Goal: Transaction & Acquisition: Obtain resource

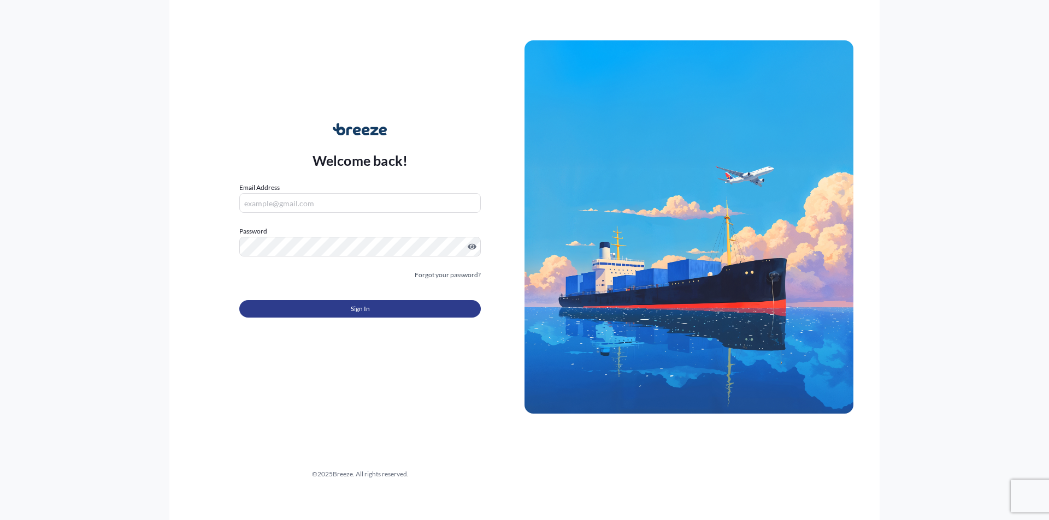
type input "[EMAIL_ADDRESS][DOMAIN_NAME]"
click at [354, 306] on span "Sign In" at bounding box center [360, 309] width 19 height 11
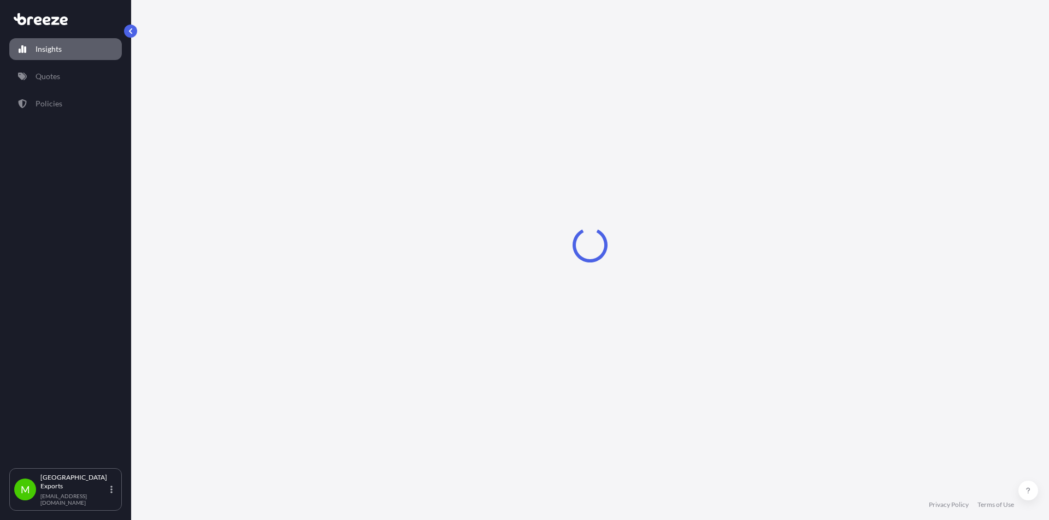
select select "2025"
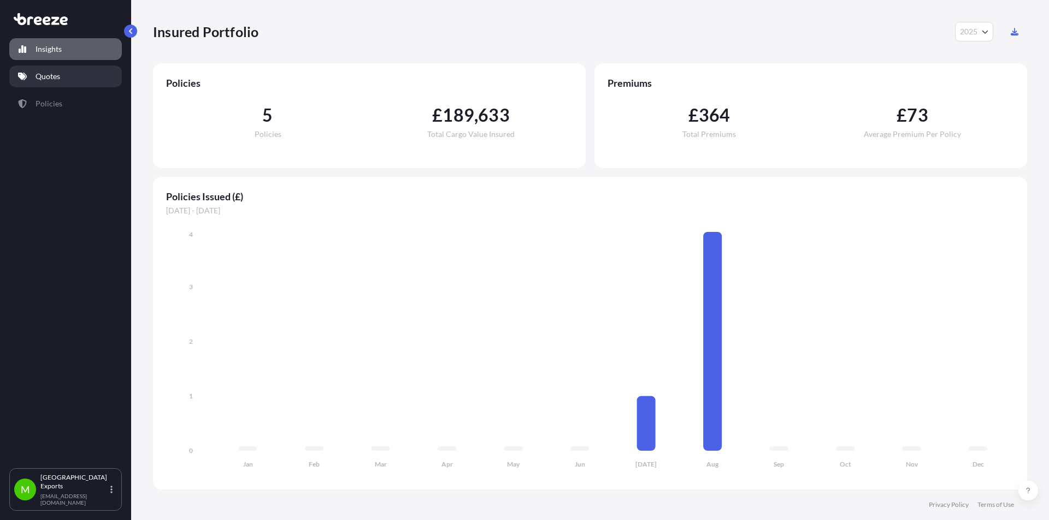
click at [49, 79] on p "Quotes" at bounding box center [47, 76] width 25 height 11
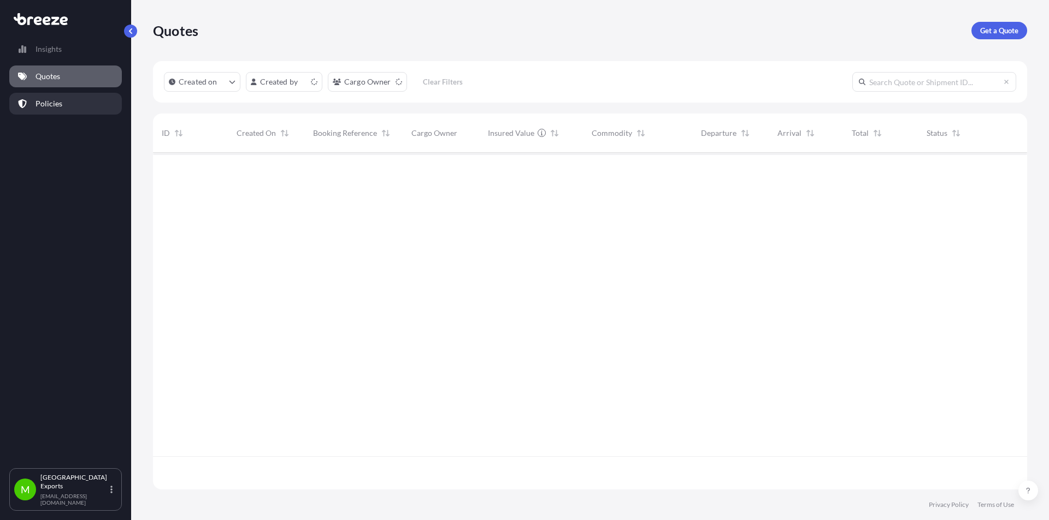
scroll to position [9, 9]
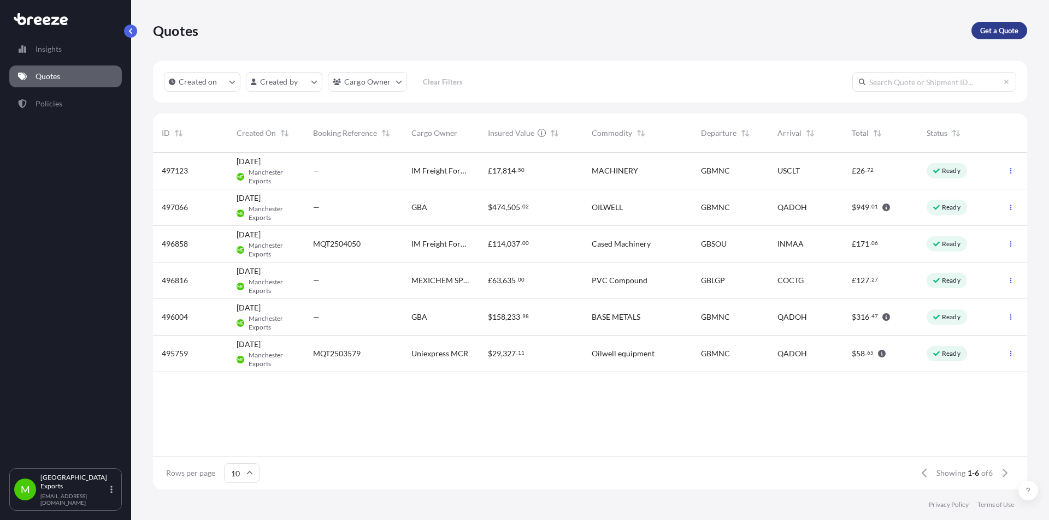
click at [988, 33] on p "Get a Quote" at bounding box center [999, 30] width 38 height 11
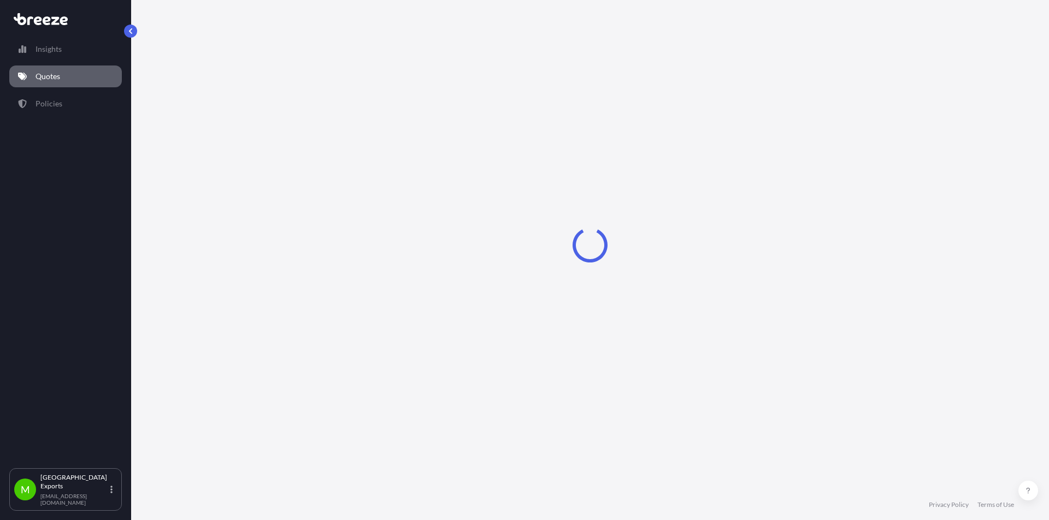
select select "Sea"
select select "1"
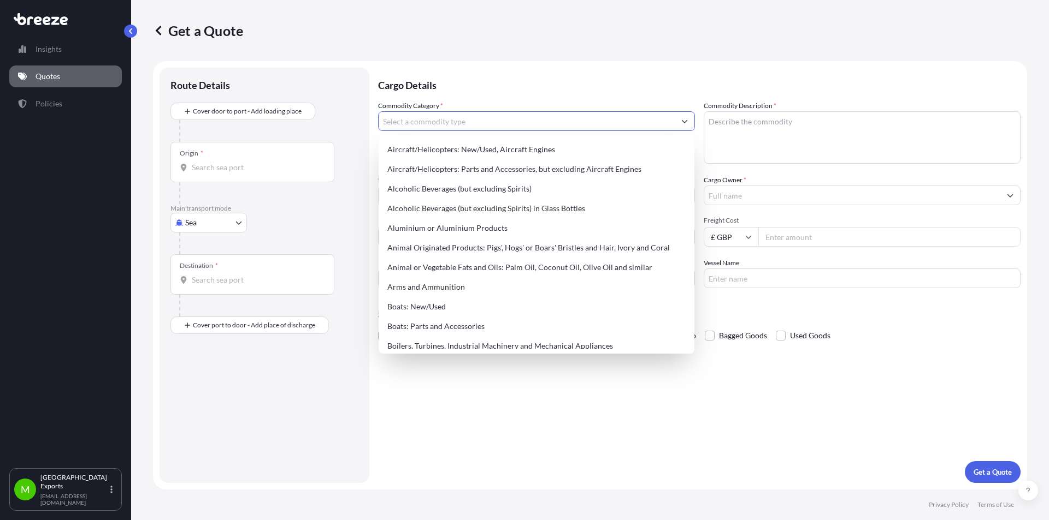
click at [424, 124] on input "Commodity Category *" at bounding box center [526, 121] width 296 height 20
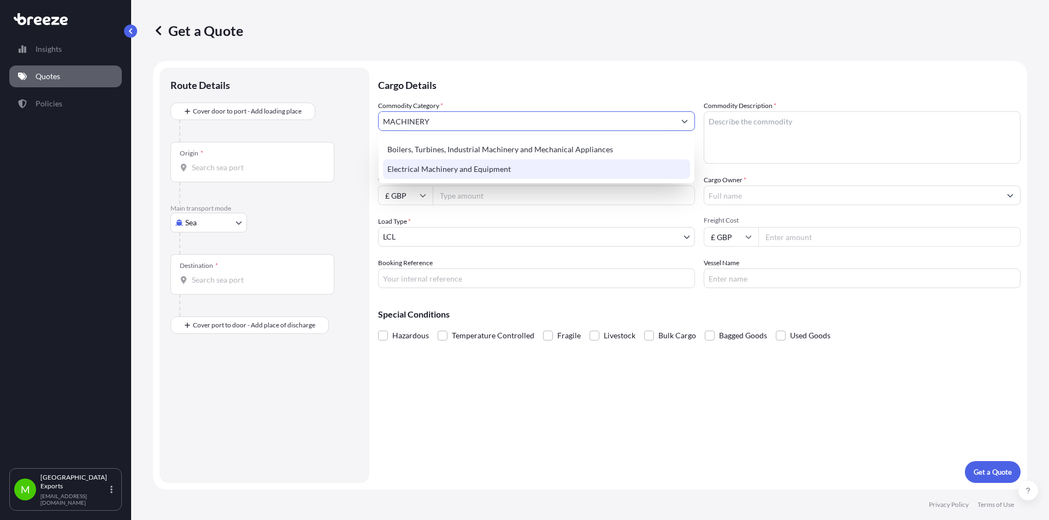
click at [413, 170] on div "Electrical Machinery and Equipment" at bounding box center [536, 169] width 307 height 20
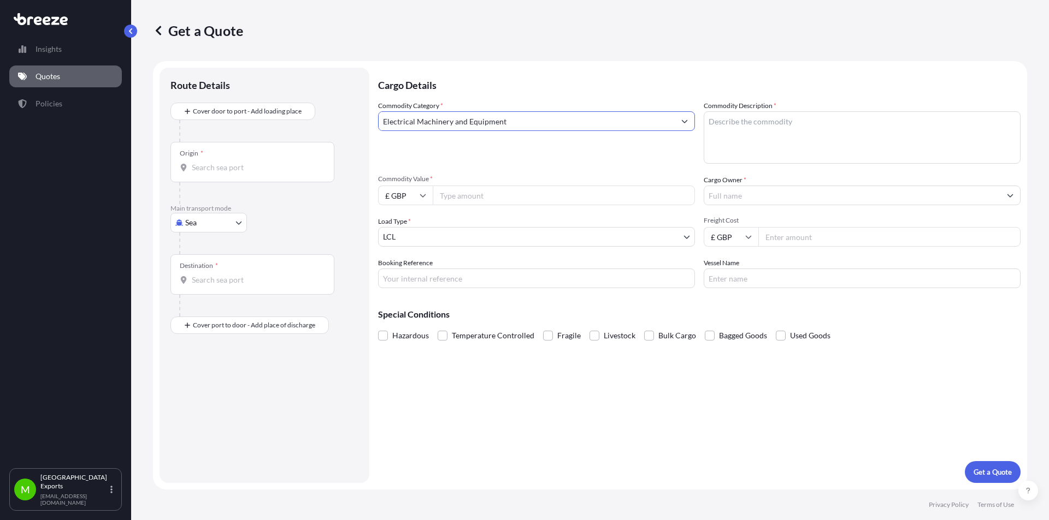
type input "Electrical Machinery and Equipment"
click at [750, 133] on textarea "Commodity Description *" at bounding box center [861, 137] width 317 height 52
type textarea "NON HAZ MACHINERY"
click at [185, 163] on div at bounding box center [252, 167] width 145 height 11
click at [192, 163] on input "Origin *" at bounding box center [256, 167] width 129 height 11
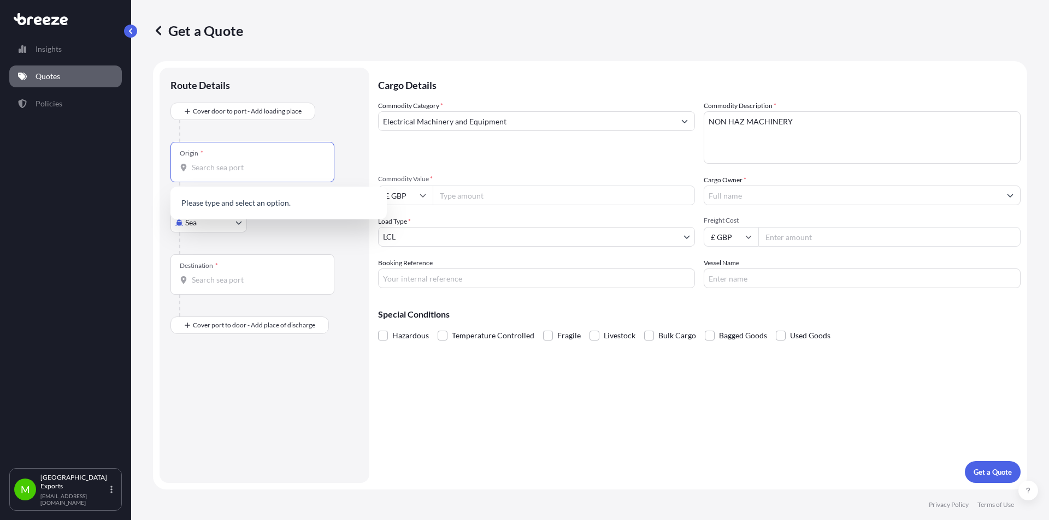
click at [465, 196] on input "Commodity Value *" at bounding box center [564, 196] width 262 height 20
click at [242, 164] on input "Origin * Please select an origin" at bounding box center [256, 167] width 129 height 11
click at [227, 203] on p "Please type and select an option." at bounding box center [279, 203] width 208 height 24
click at [217, 164] on input "Origin * Please select an origin" at bounding box center [256, 167] width 129 height 11
click at [316, 122] on div at bounding box center [268, 131] width 179 height 22
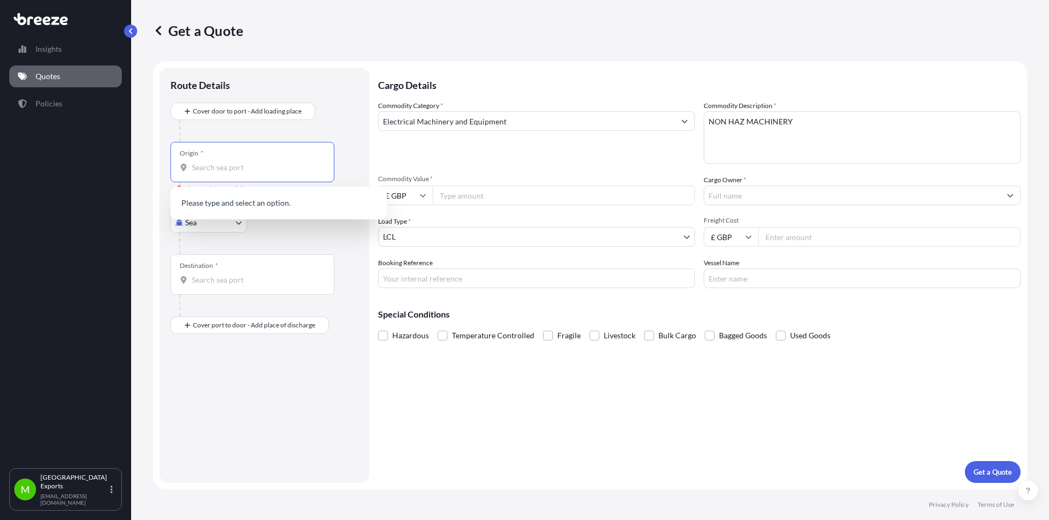
click at [246, 172] on input "Origin * Please select an origin" at bounding box center [256, 167] width 129 height 11
type input "REDDITCH"
drag, startPoint x: 234, startPoint y: 173, endPoint x: 163, endPoint y: 163, distance: 71.1
click at [163, 163] on div "Route Details Cover door to port - Add loading place Place of loading Road Road…" at bounding box center [264, 276] width 210 height 416
drag, startPoint x: 211, startPoint y: 170, endPoint x: 203, endPoint y: 170, distance: 7.6
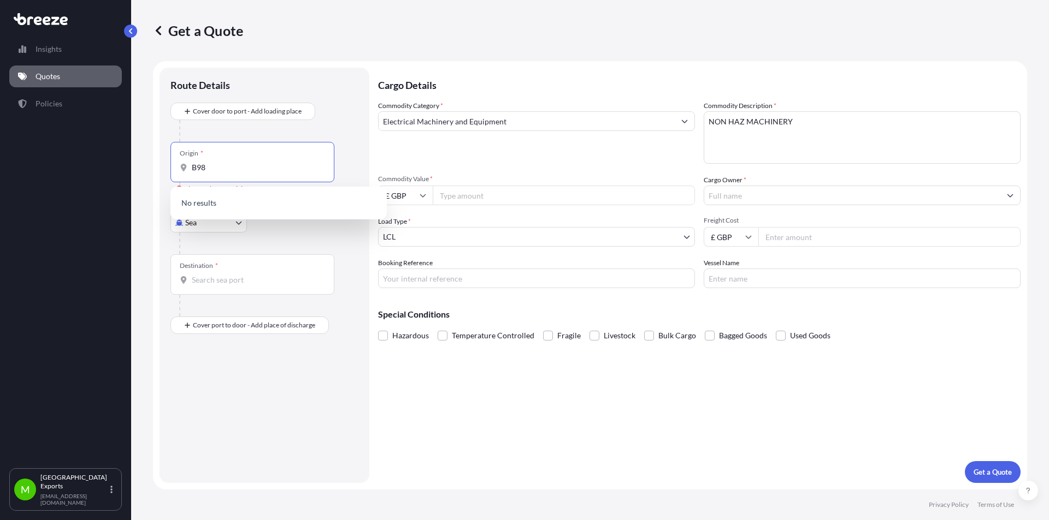
click at [210, 170] on input "B98" at bounding box center [256, 167] width 129 height 11
drag, startPoint x: 203, startPoint y: 170, endPoint x: 178, endPoint y: 165, distance: 25.1
click at [178, 165] on div "Origin * B98" at bounding box center [252, 162] width 164 height 40
type input "8"
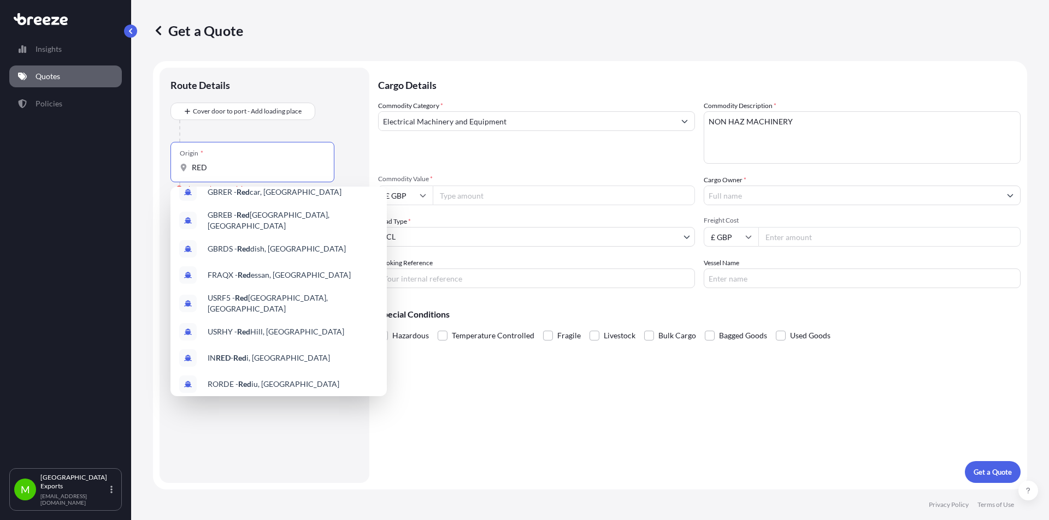
scroll to position [61, 0]
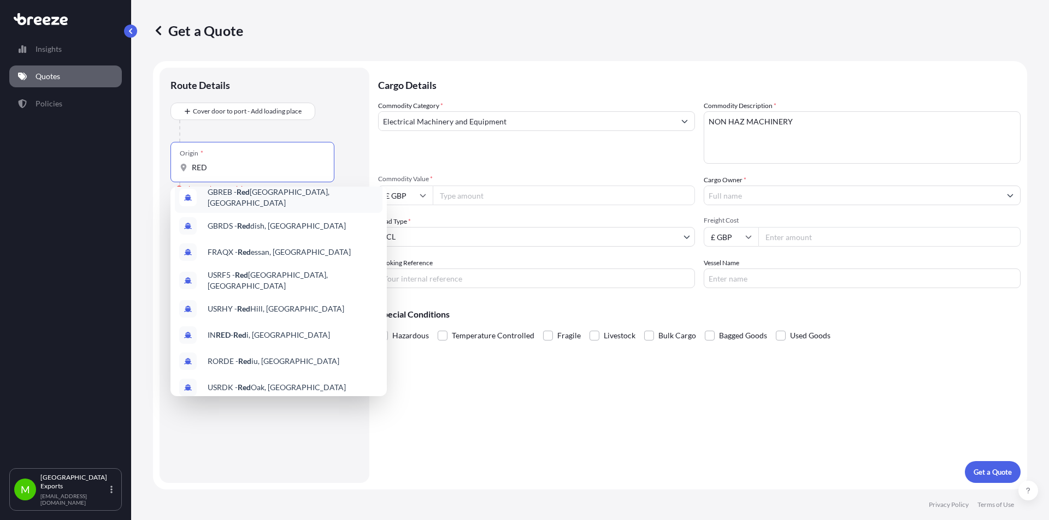
type input "[PERSON_NAME]"
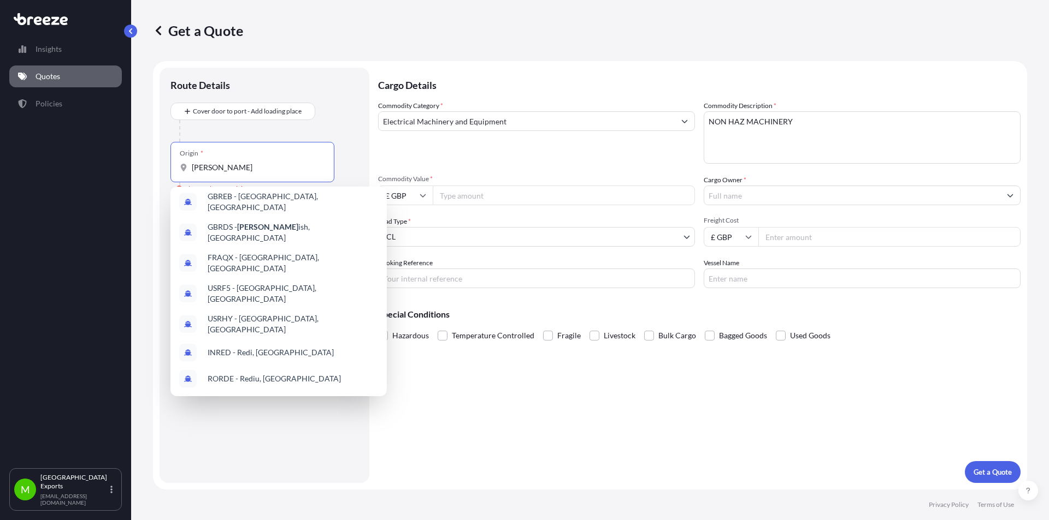
scroll to position [0, 0]
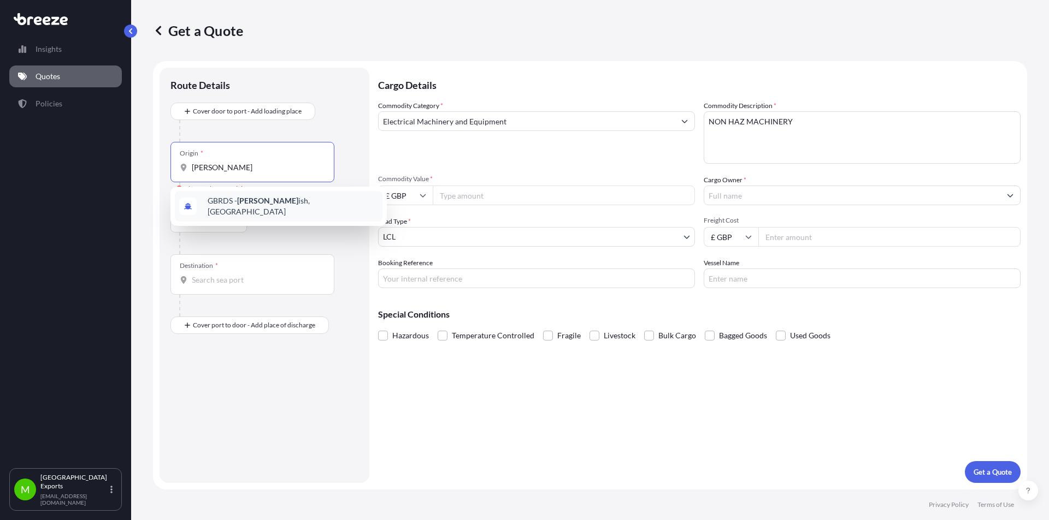
drag, startPoint x: 228, startPoint y: 170, endPoint x: 159, endPoint y: 168, distance: 68.3
click at [159, 168] on div "Route Details Cover door to port - Add loading place Place of loading Road Road…" at bounding box center [264, 276] width 210 height 416
click at [198, 164] on input "Origin * Please select an origin" at bounding box center [256, 167] width 129 height 11
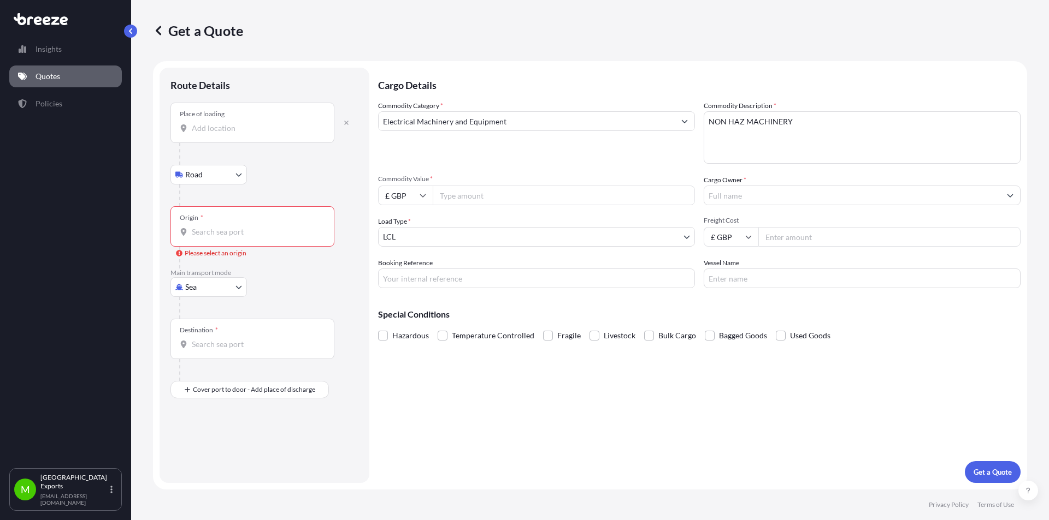
click at [183, 128] on icon at bounding box center [184, 129] width 6 height 8
click at [192, 128] on input "Place of loading" at bounding box center [256, 128] width 129 height 11
click at [252, 130] on input "Place of loading" at bounding box center [256, 128] width 129 height 11
click at [252, 129] on input "Place of loading" at bounding box center [256, 128] width 129 height 11
click at [303, 102] on div "Route Details" at bounding box center [264, 91] width 188 height 24
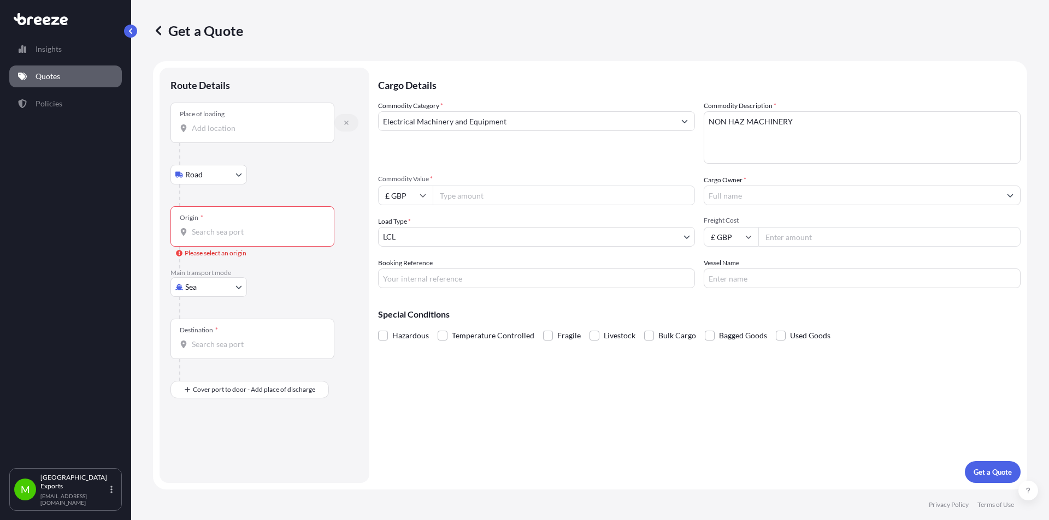
click at [346, 125] on icon "button" at bounding box center [346, 123] width 7 height 7
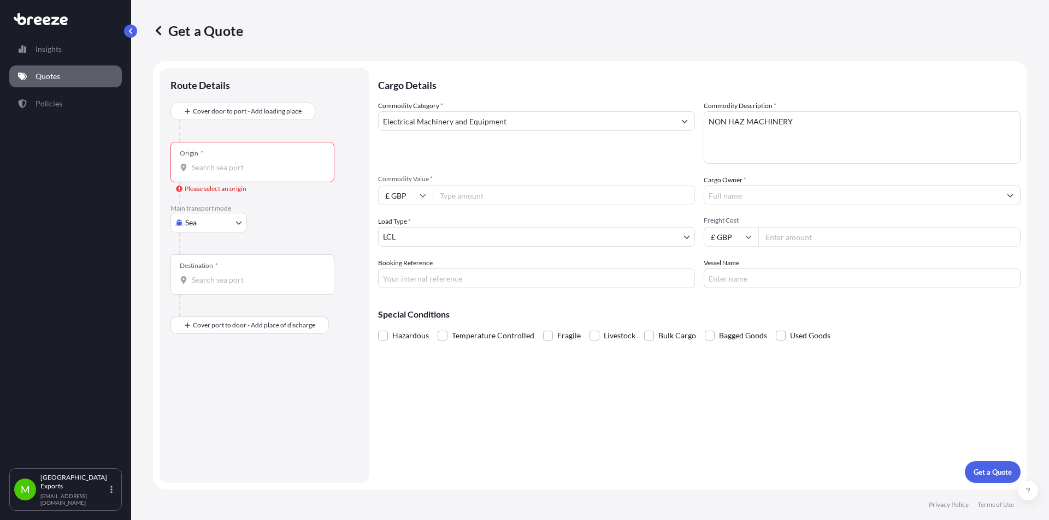
click at [465, 196] on input "Commodity Value *" at bounding box center [564, 196] width 262 height 20
type input "16500"
click at [739, 199] on input "Cargo Owner *" at bounding box center [852, 196] width 296 height 20
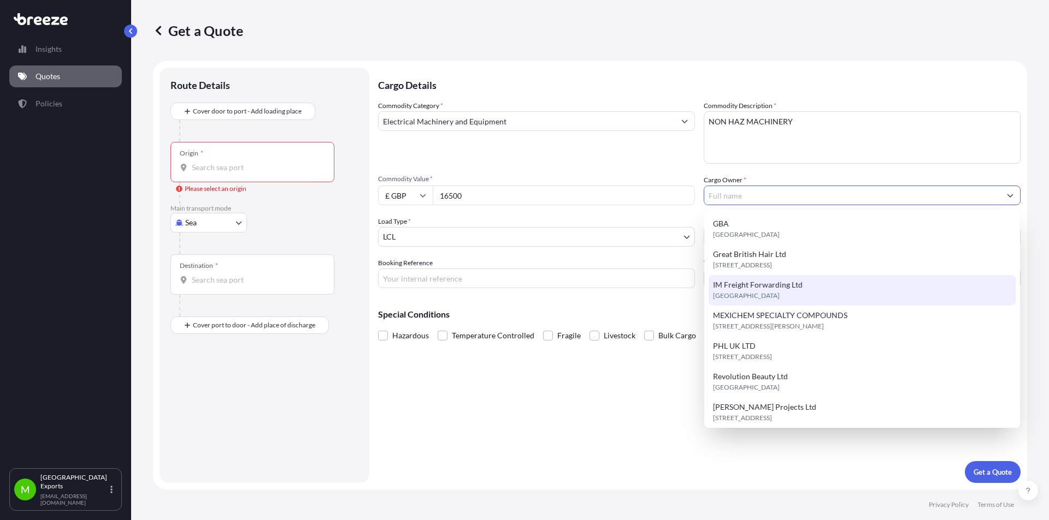
click at [760, 291] on div "IM Freight Forwarding Ltd [GEOGRAPHIC_DATA]" at bounding box center [861, 290] width 307 height 31
type input "IM Freight Forwarding Ltd"
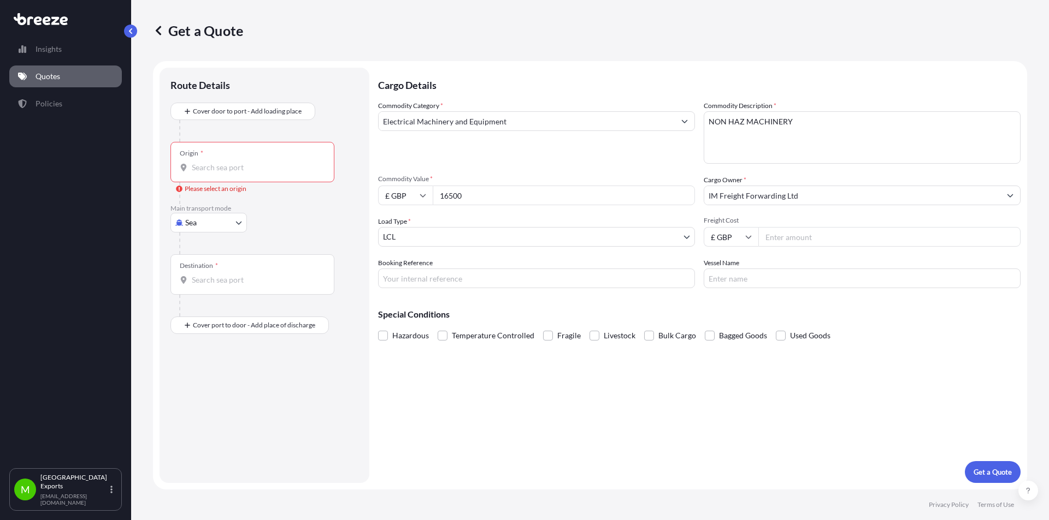
click at [780, 238] on input "Freight Cost" at bounding box center [889, 237] width 262 height 20
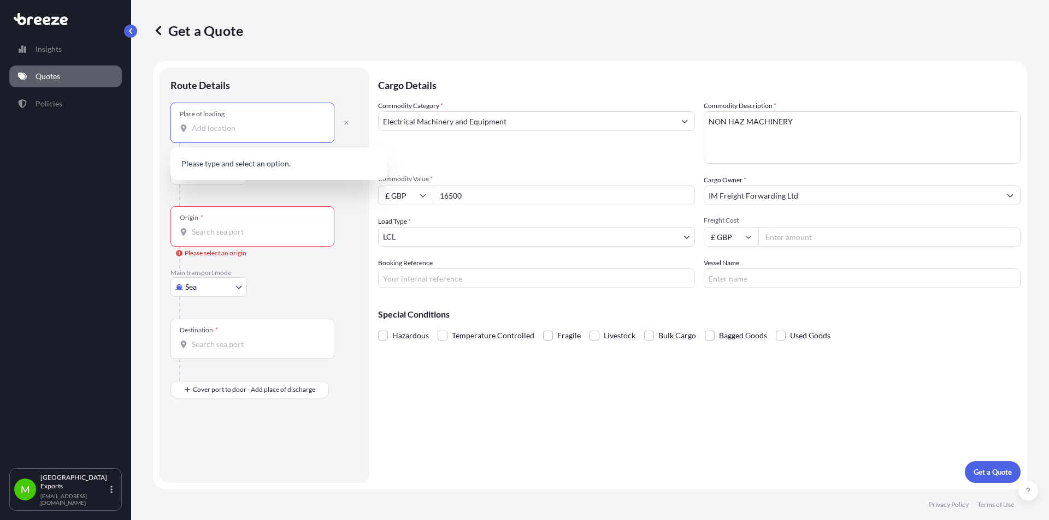
click at [196, 129] on input "Place of loading" at bounding box center [256, 128] width 129 height 11
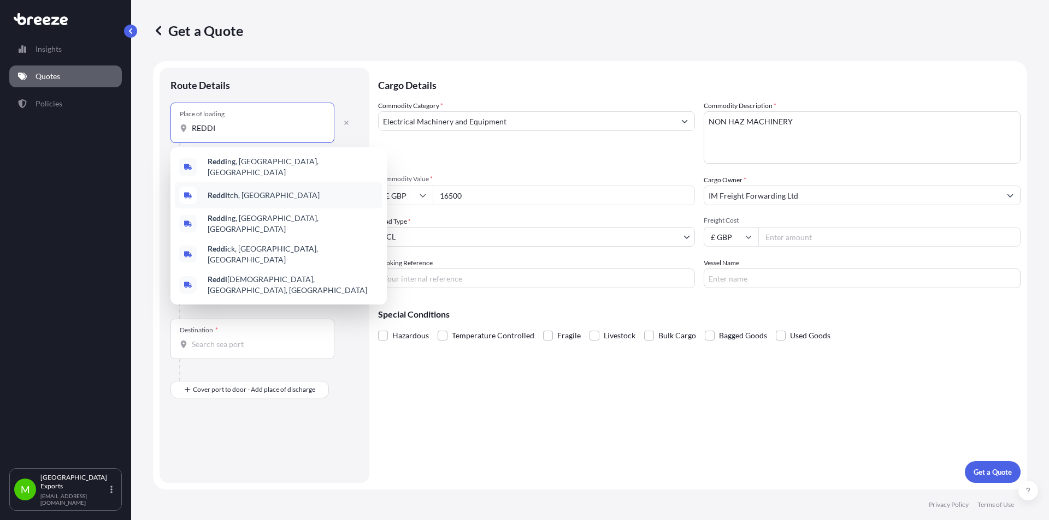
click at [241, 196] on span "Reddi tch, [GEOGRAPHIC_DATA]" at bounding box center [264, 195] width 112 height 11
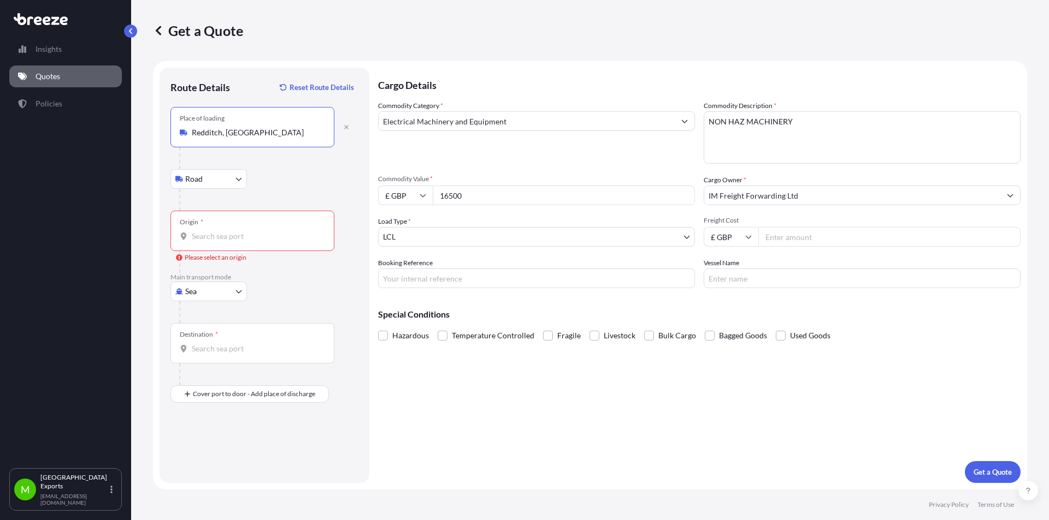
type input "Redditch, [GEOGRAPHIC_DATA]"
click at [240, 241] on input "Origin * Please select an origin" at bounding box center [256, 236] width 129 height 11
click at [250, 238] on input "Origin * Please select an origin" at bounding box center [256, 236] width 129 height 11
click at [277, 217] on div "Origin *" at bounding box center [252, 231] width 164 height 40
click at [277, 231] on input "Origin * Please select an origin" at bounding box center [256, 236] width 129 height 11
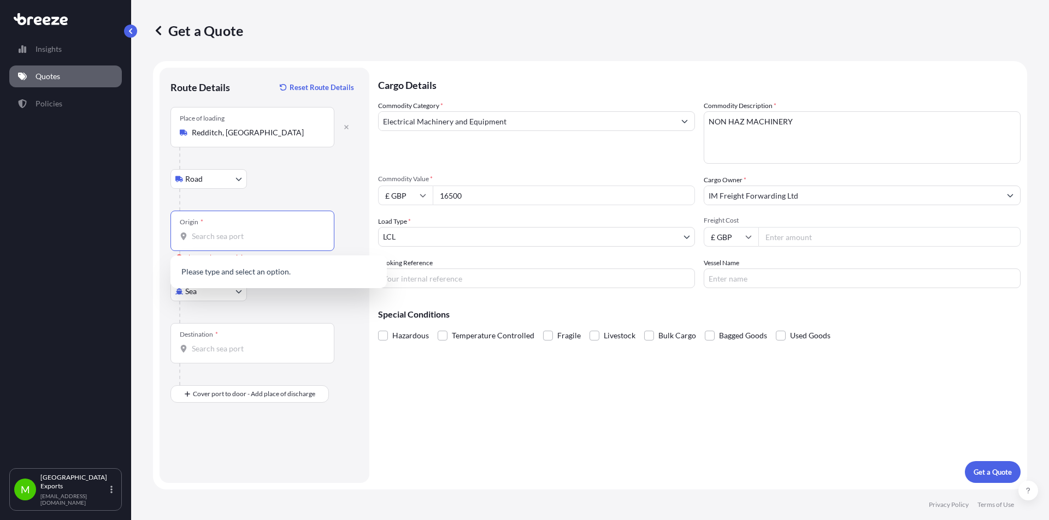
click at [300, 194] on div at bounding box center [268, 200] width 179 height 22
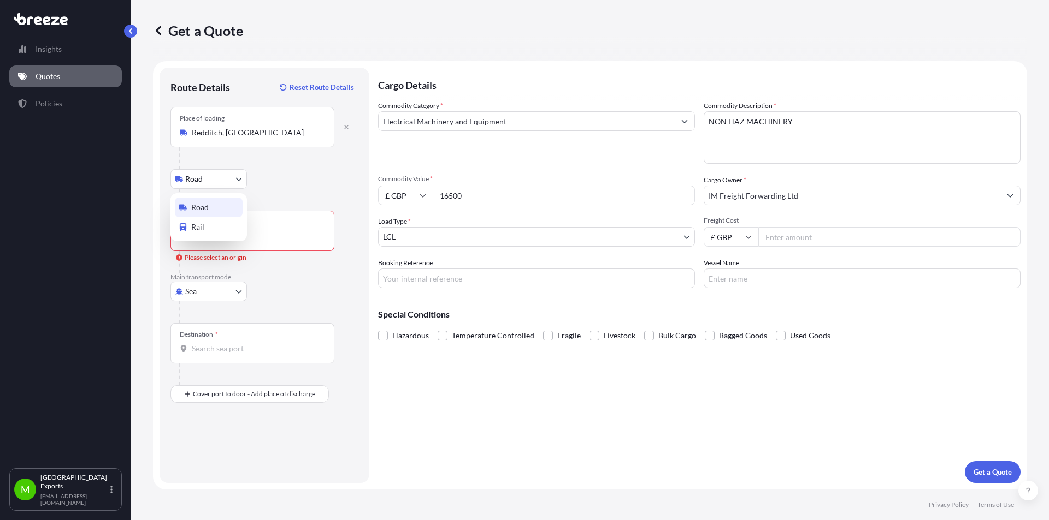
click at [235, 183] on body "0 options available. 0 options available. Insights Quotes Policies M Manchester…" at bounding box center [524, 260] width 1049 height 520
click at [221, 209] on div "Road" at bounding box center [209, 208] width 68 height 20
click at [283, 180] on div "Road Road Rail" at bounding box center [264, 179] width 188 height 20
click at [234, 352] on input "Destination *" at bounding box center [256, 349] width 129 height 11
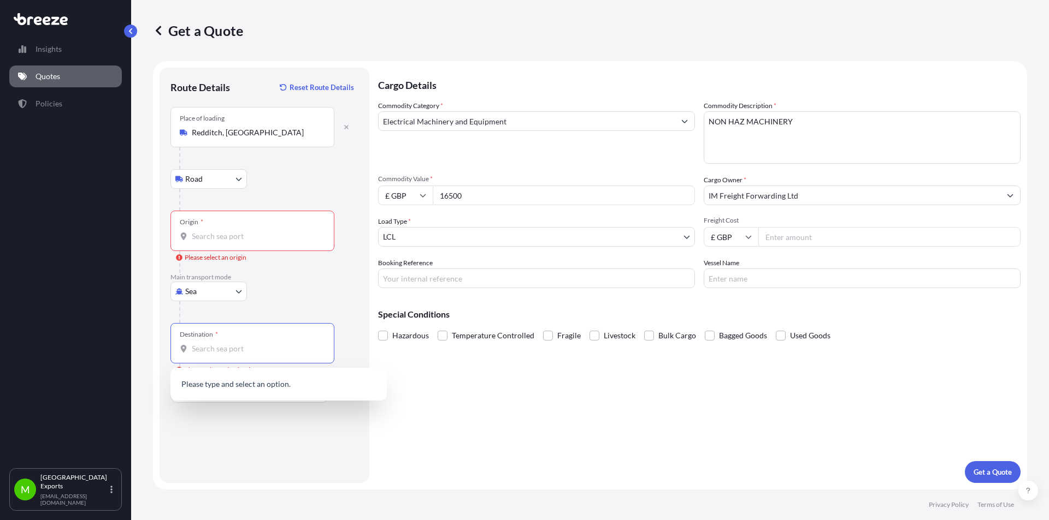
click at [209, 222] on div "Origin *" at bounding box center [252, 231] width 164 height 40
click at [209, 231] on input "Origin * Please select an origin" at bounding box center [256, 236] width 129 height 11
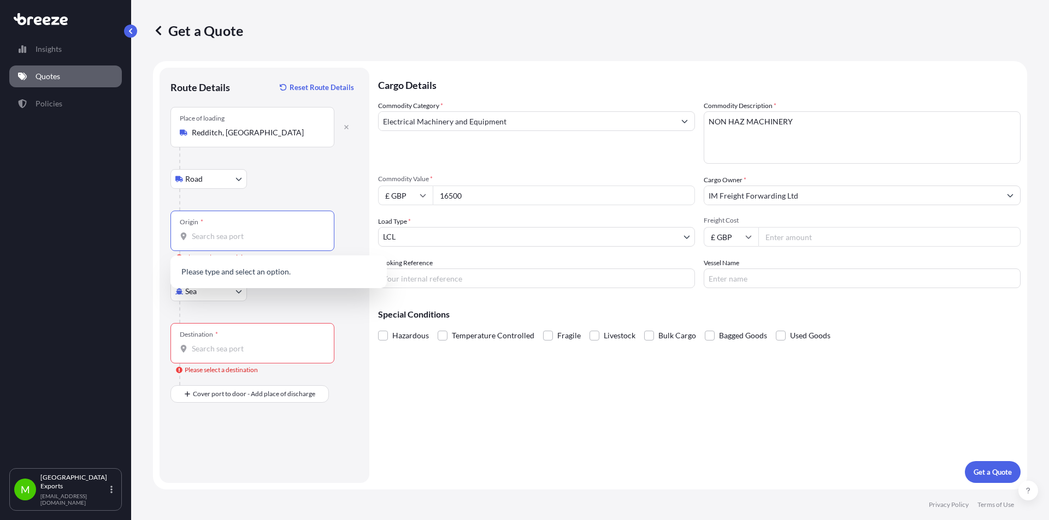
click at [217, 339] on span "*" at bounding box center [216, 334] width 3 height 9
click at [217, 344] on input "Destination * Please select a destination" at bounding box center [256, 349] width 129 height 11
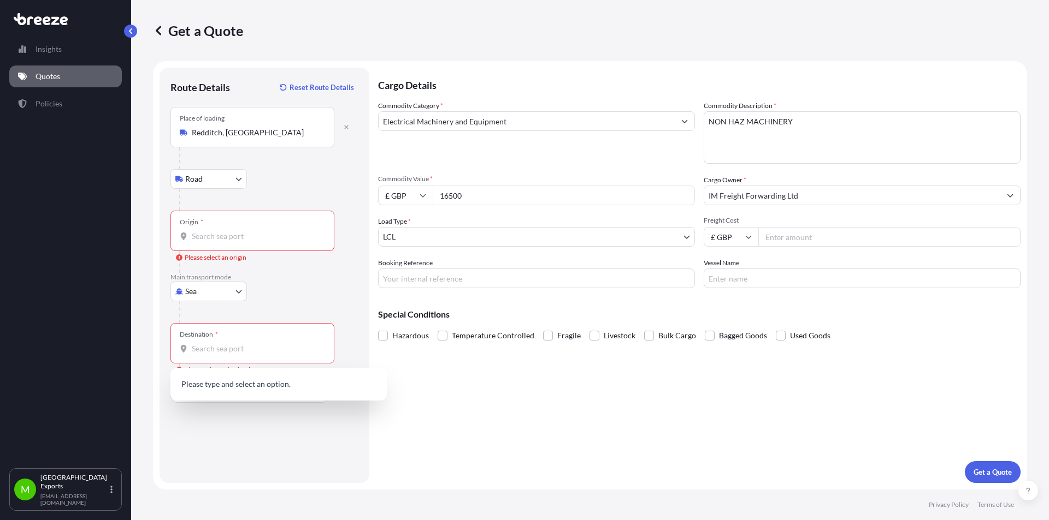
drag, startPoint x: 312, startPoint y: 464, endPoint x: 301, endPoint y: 457, distance: 12.6
click at [311, 463] on div "Route Details Reset Route Details Place of loading Redditch, UK Road Road Rail …" at bounding box center [264, 276] width 188 height 394
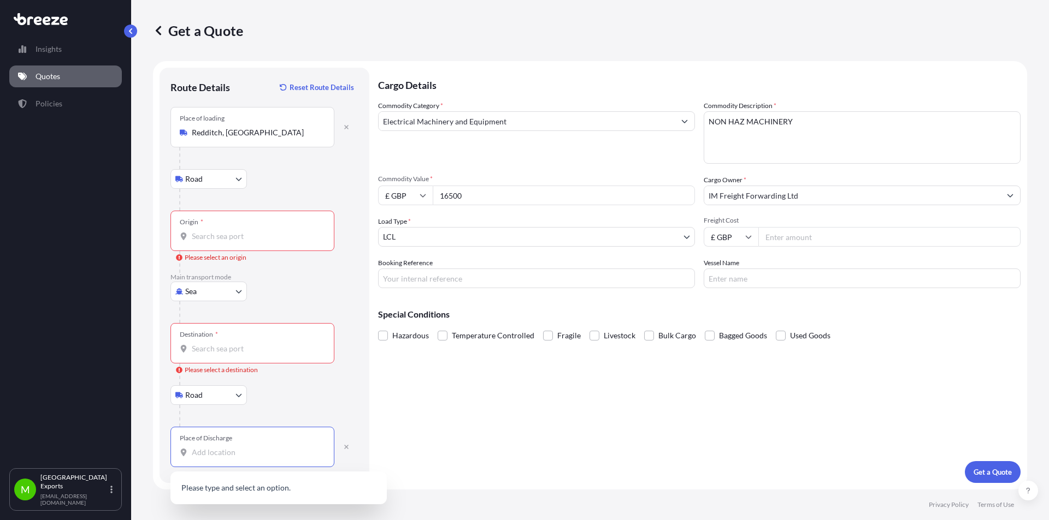
click at [225, 457] on input "Place of Discharge" at bounding box center [256, 452] width 129 height 11
click at [227, 344] on input "Destination * Please select a destination" at bounding box center [256, 349] width 129 height 11
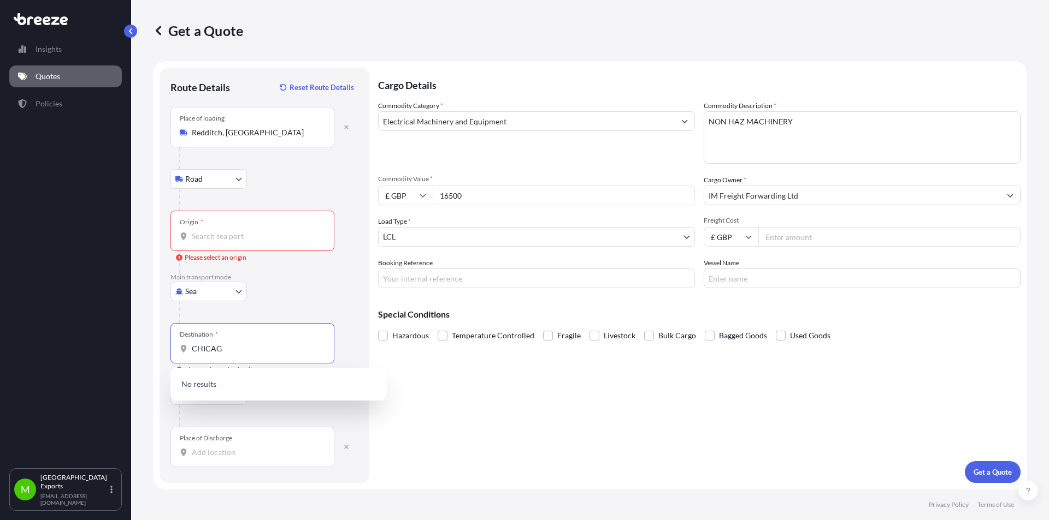
type input "[GEOGRAPHIC_DATA]"
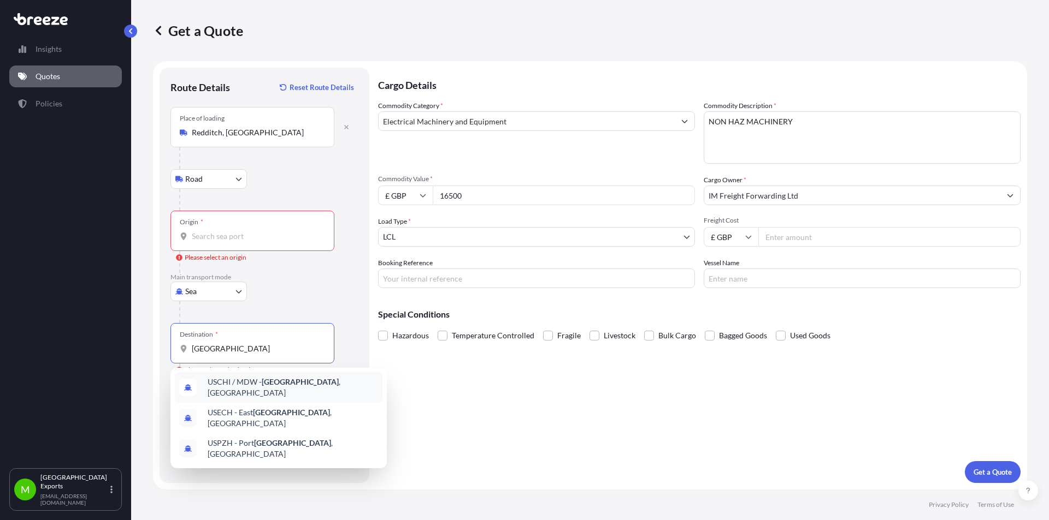
drag, startPoint x: 241, startPoint y: 351, endPoint x: 138, endPoint y: 349, distance: 103.8
click at [135, 350] on div "Get a Quote Route Details Reset Route Details Place of loading Redditch, UK Roa…" at bounding box center [589, 245] width 917 height 490
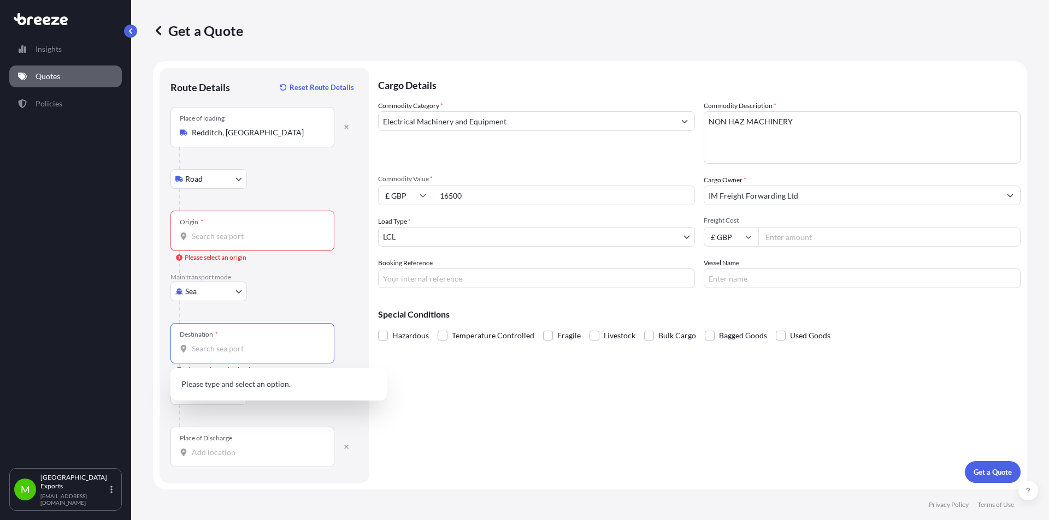
click at [197, 454] on input "Place of Discharge" at bounding box center [256, 452] width 129 height 11
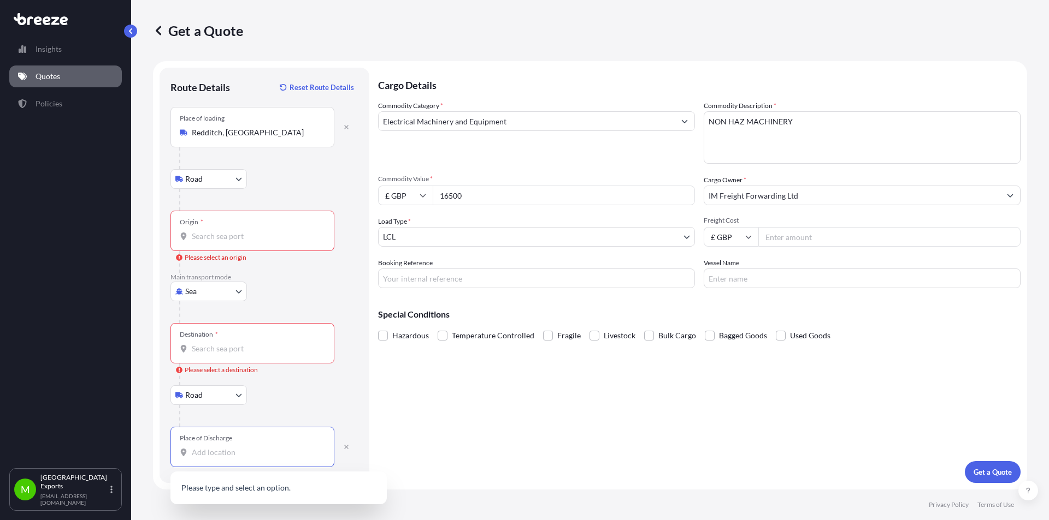
click at [206, 451] on input "Place of Discharge" at bounding box center [256, 452] width 129 height 11
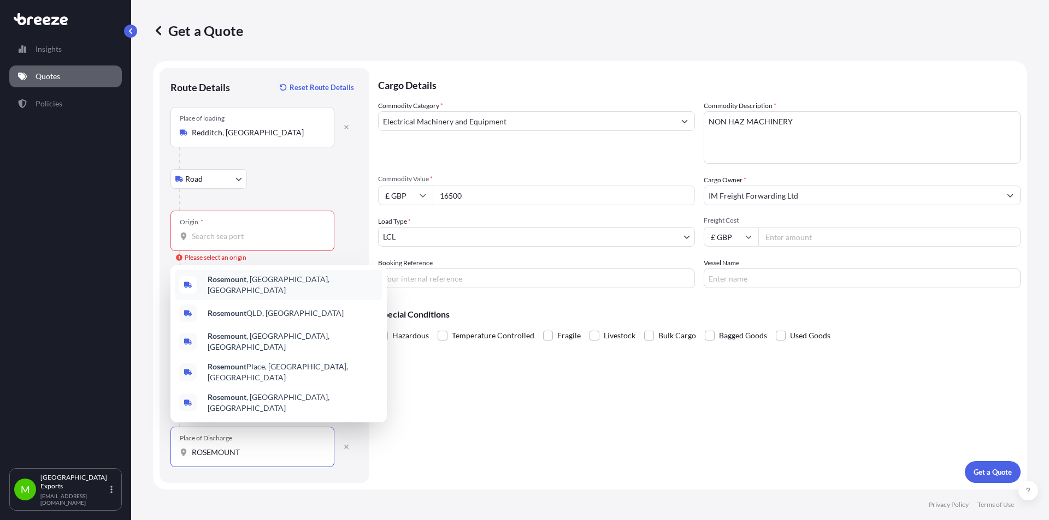
click at [239, 284] on b "Rosemount" at bounding box center [227, 279] width 39 height 9
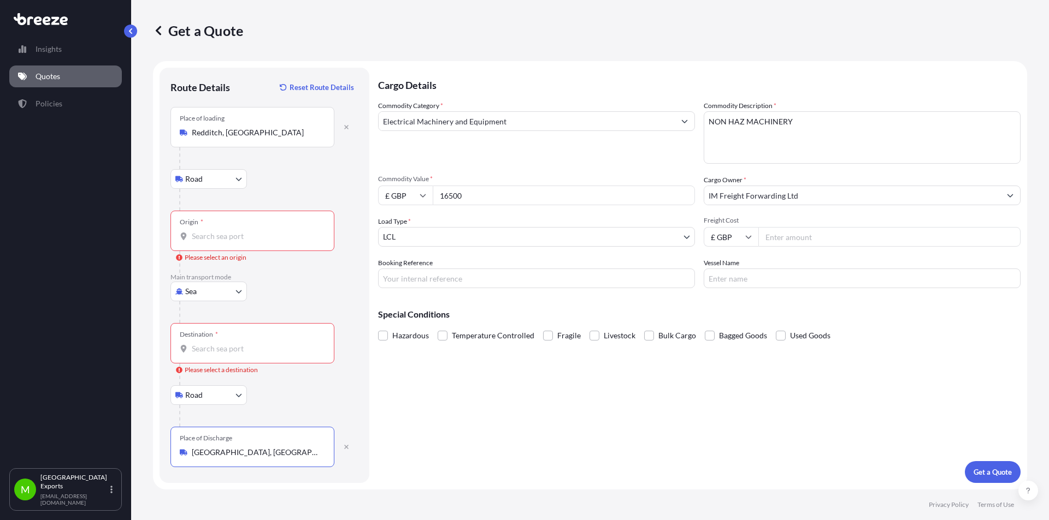
type input "[GEOGRAPHIC_DATA], [GEOGRAPHIC_DATA], [GEOGRAPHIC_DATA]"
click at [214, 233] on input "Origin * Please select an origin" at bounding box center [256, 236] width 129 height 11
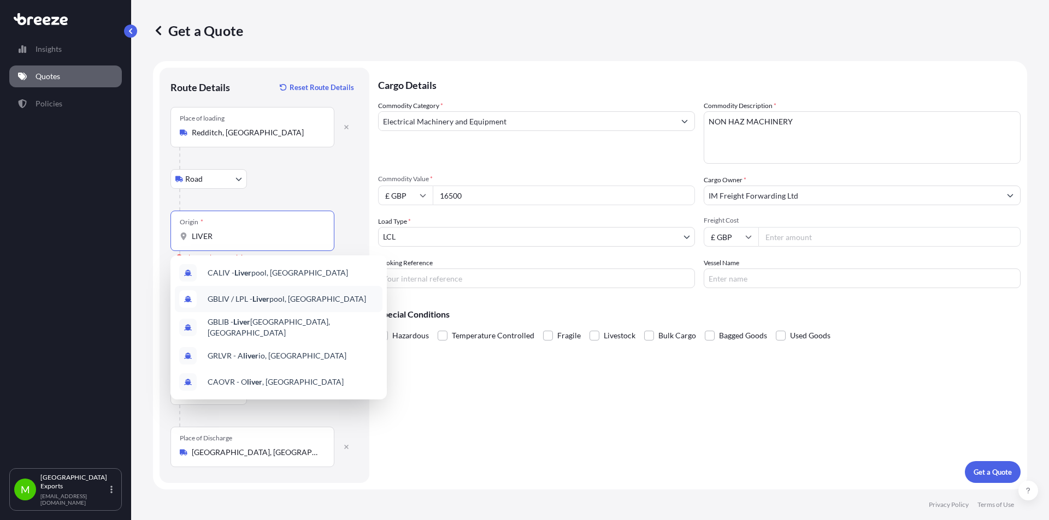
click at [239, 301] on span "GBLIV / LPL - Liver pool, [GEOGRAPHIC_DATA]" at bounding box center [287, 299] width 158 height 11
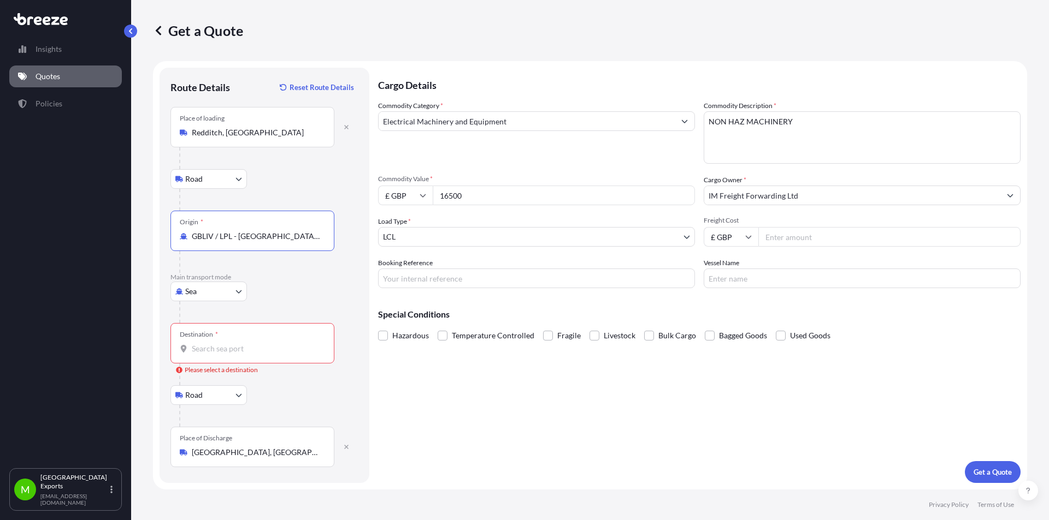
type input "GBLIV / LPL - [GEOGRAPHIC_DATA], [GEOGRAPHIC_DATA]"
click at [221, 347] on input "Destination * Please select a destination" at bounding box center [256, 349] width 129 height 11
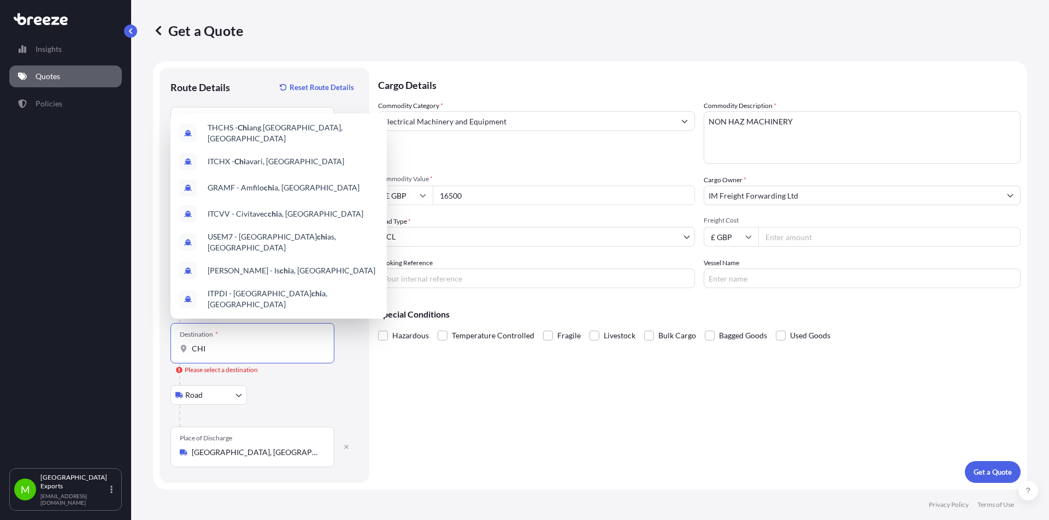
type input "CHIC"
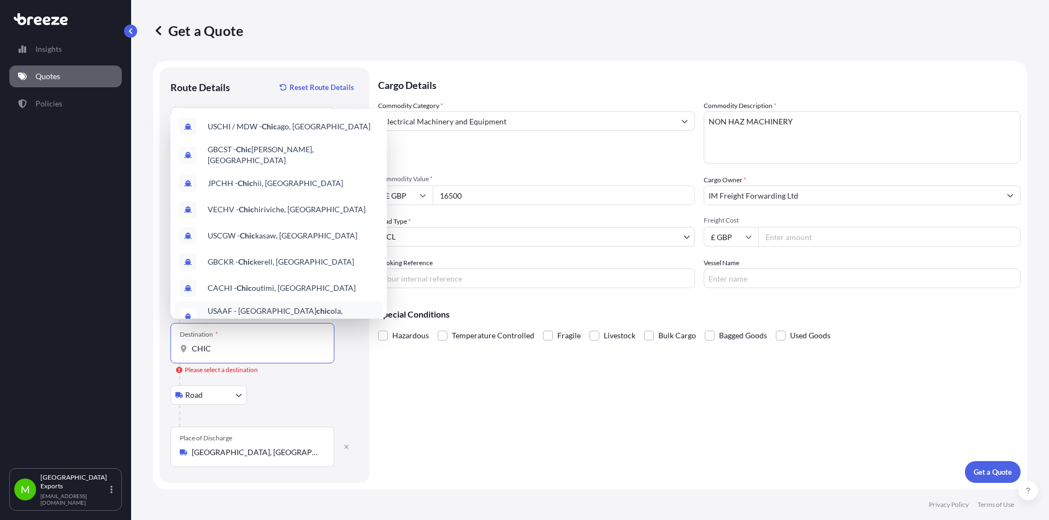
drag, startPoint x: 221, startPoint y: 345, endPoint x: 161, endPoint y: 351, distance: 60.4
click at [161, 351] on div "Route Details Reset Route Details Place of loading [GEOGRAPHIC_DATA] Rail Origi…" at bounding box center [264, 276] width 210 height 416
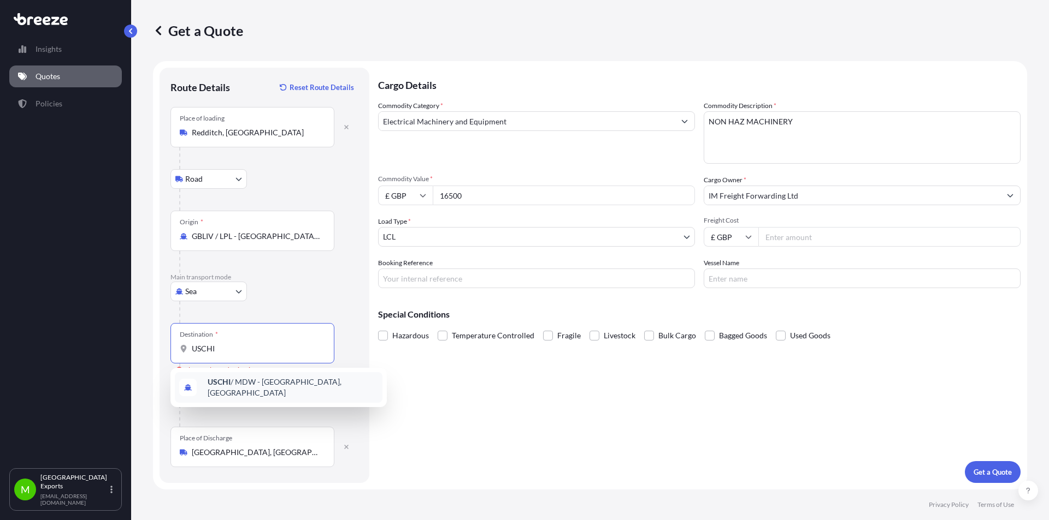
click at [249, 387] on span "USCHI / MDW - [GEOGRAPHIC_DATA], [GEOGRAPHIC_DATA]" at bounding box center [293, 388] width 170 height 22
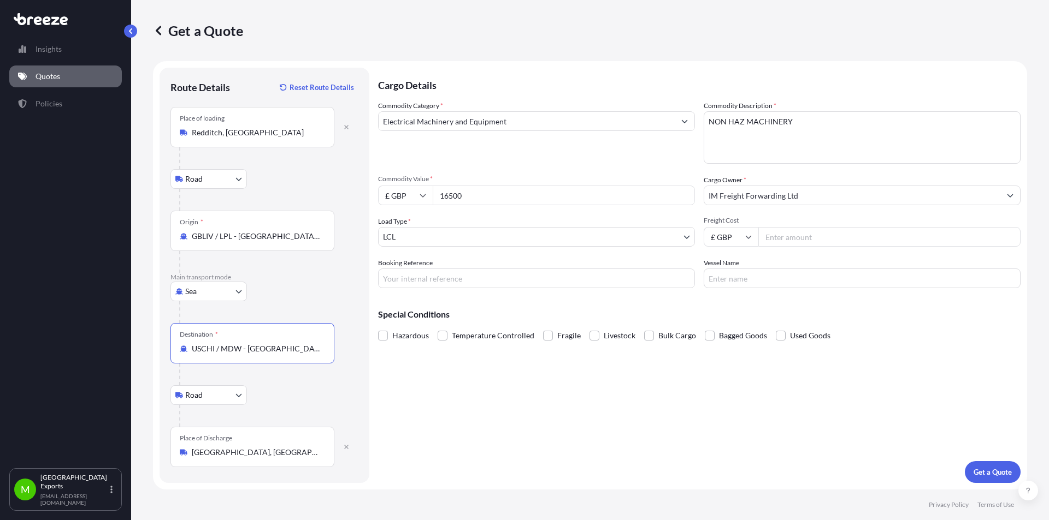
type input "USCHI / MDW - [GEOGRAPHIC_DATA], [GEOGRAPHIC_DATA]"
click at [797, 236] on input "Freight Cost" at bounding box center [889, 237] width 262 height 20
click at [787, 239] on input "Freight Cost" at bounding box center [889, 237] width 262 height 20
click at [441, 280] on input "Booking Reference" at bounding box center [536, 279] width 317 height 20
click at [430, 277] on input "Booking Reference" at bounding box center [536, 279] width 317 height 20
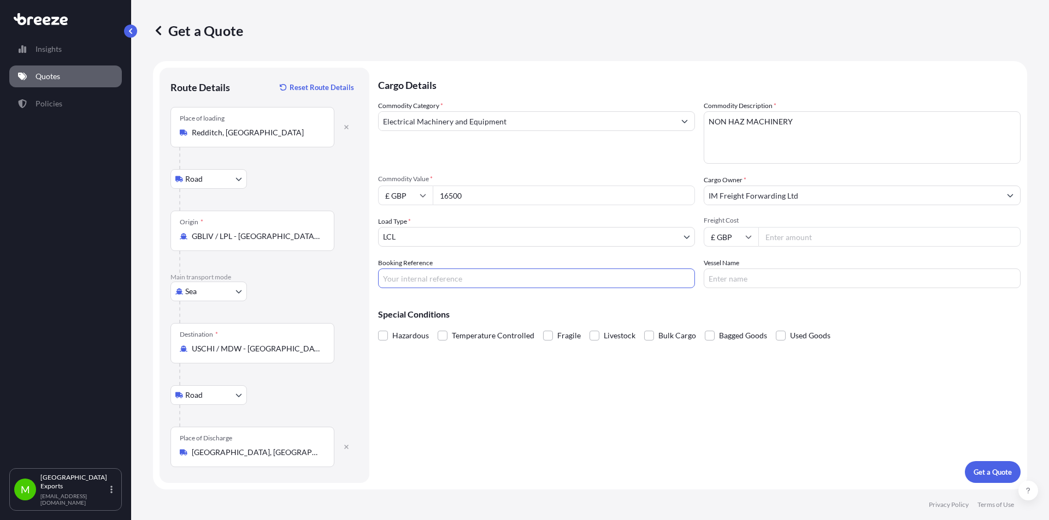
click at [397, 276] on input "Booking Reference" at bounding box center [536, 279] width 317 height 20
type input "DAP ROSEMOUNT,55068"
click at [756, 277] on input "Vessel Name" at bounding box center [861, 279] width 317 height 20
click at [806, 232] on input "Freight Cost" at bounding box center [889, 237] width 262 height 20
click at [747, 283] on input "Vessel Name" at bounding box center [861, 279] width 317 height 20
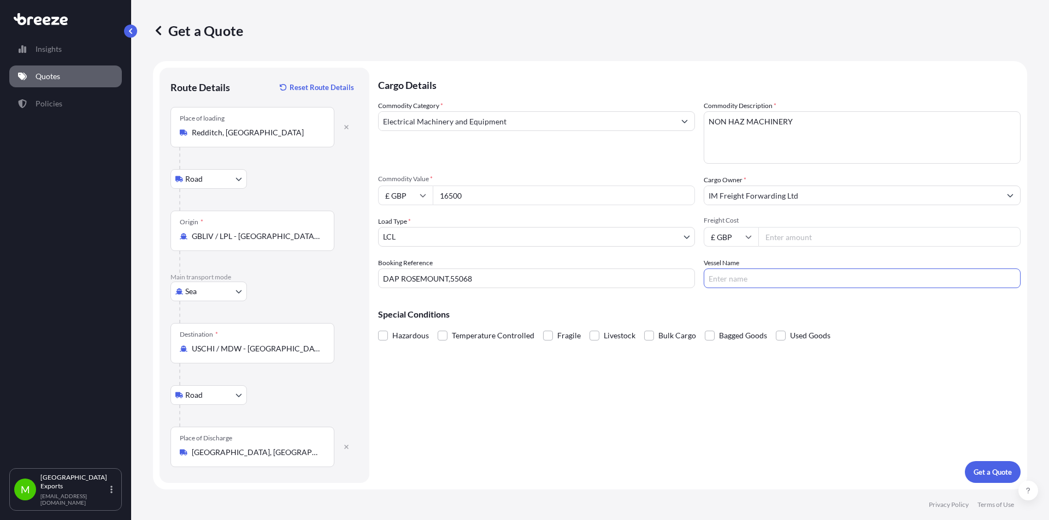
click at [776, 233] on input "Freight Cost" at bounding box center [889, 237] width 262 height 20
click at [745, 281] on input "Vessel Name" at bounding box center [861, 279] width 317 height 20
click at [792, 245] on input "Freight Cost" at bounding box center [889, 237] width 262 height 20
click at [987, 472] on p "Get a Quote" at bounding box center [992, 472] width 38 height 11
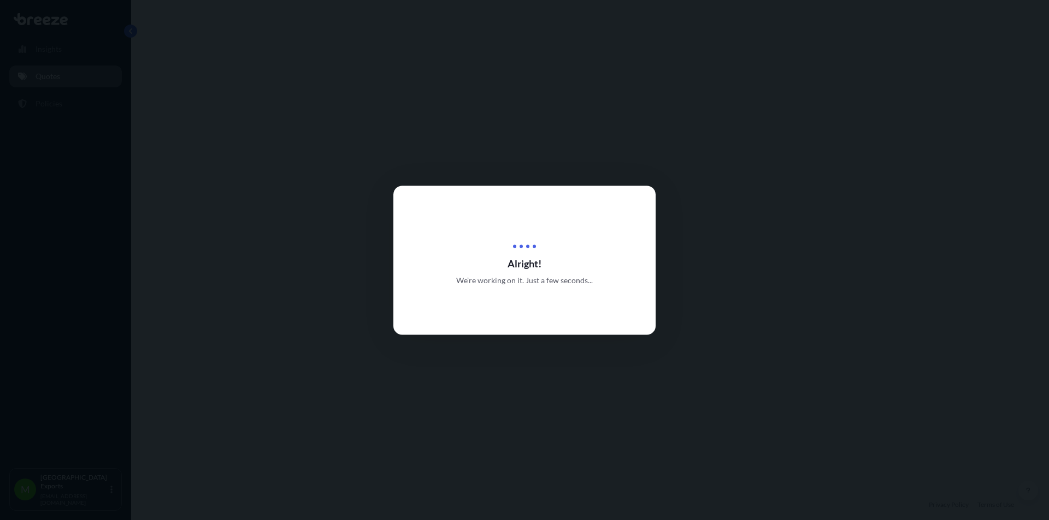
select select "Road"
select select "Sea"
select select "Road"
select select "1"
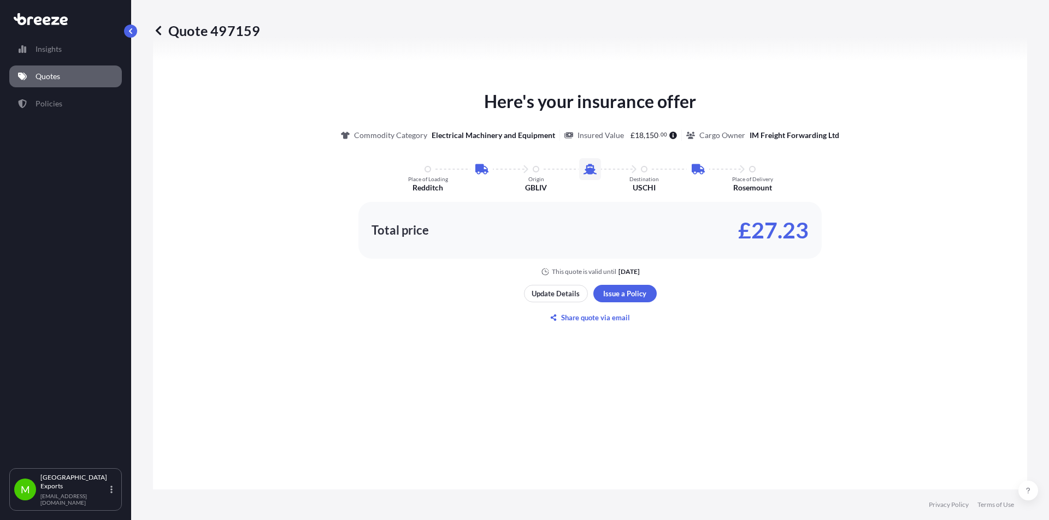
scroll to position [655, 0]
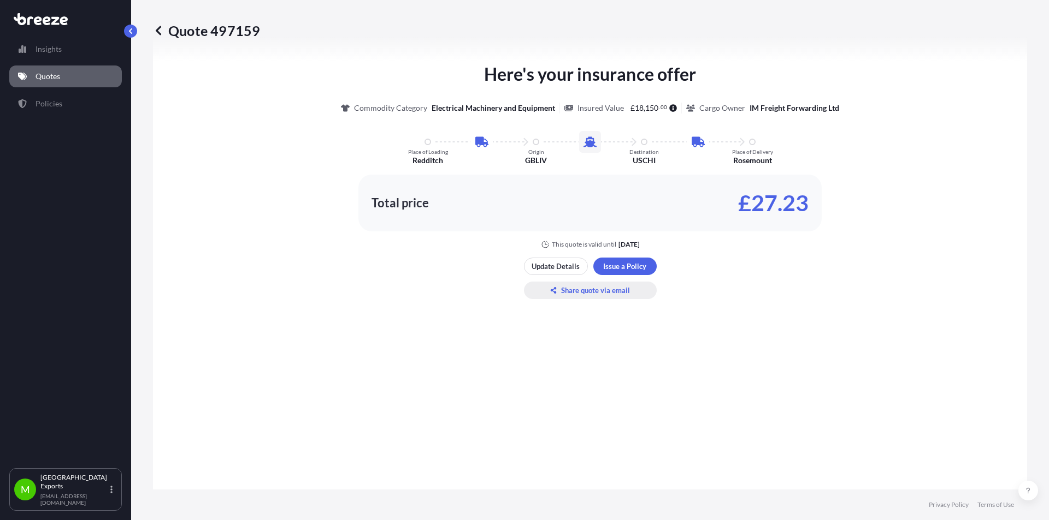
click at [586, 294] on p "Share quote via email" at bounding box center [595, 290] width 69 height 11
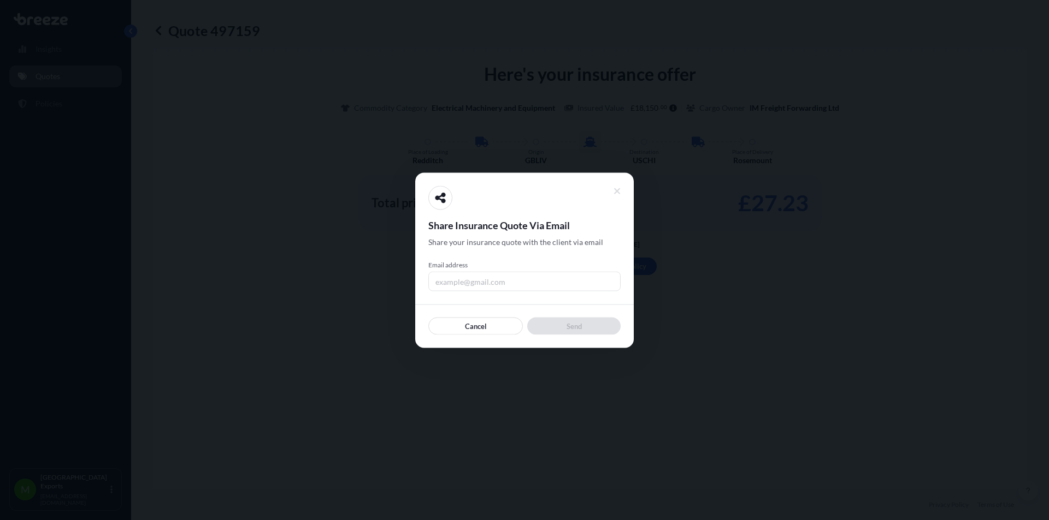
click at [452, 282] on input "Email address" at bounding box center [524, 281] width 192 height 20
type input "[EMAIL_ADDRESS][DOMAIN_NAME]"
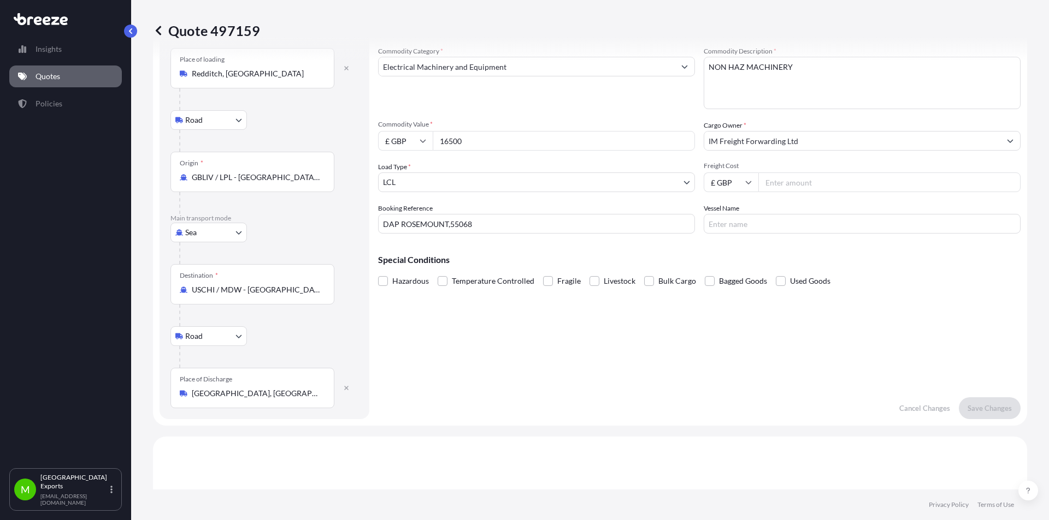
scroll to position [0, 0]
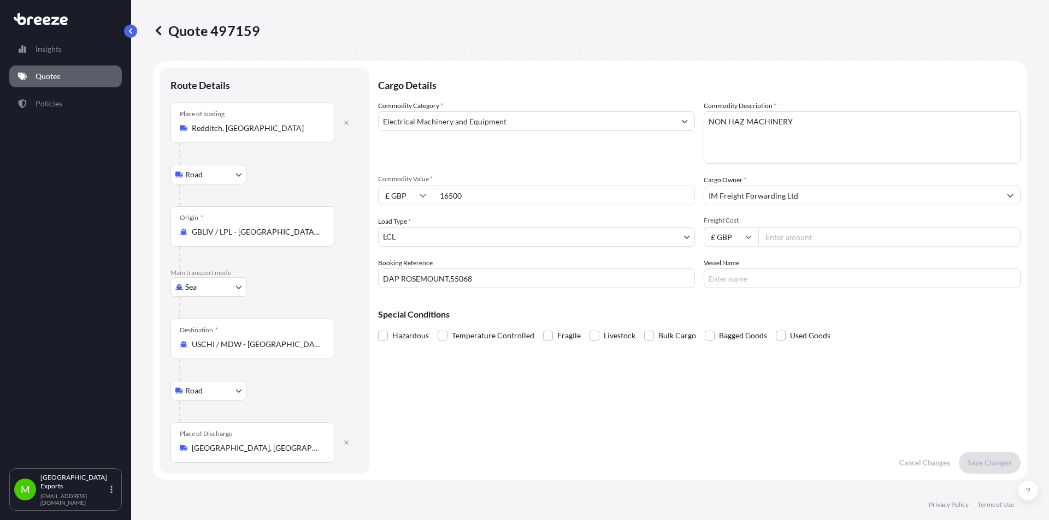
click at [61, 76] on link "Quotes" at bounding box center [65, 77] width 113 height 22
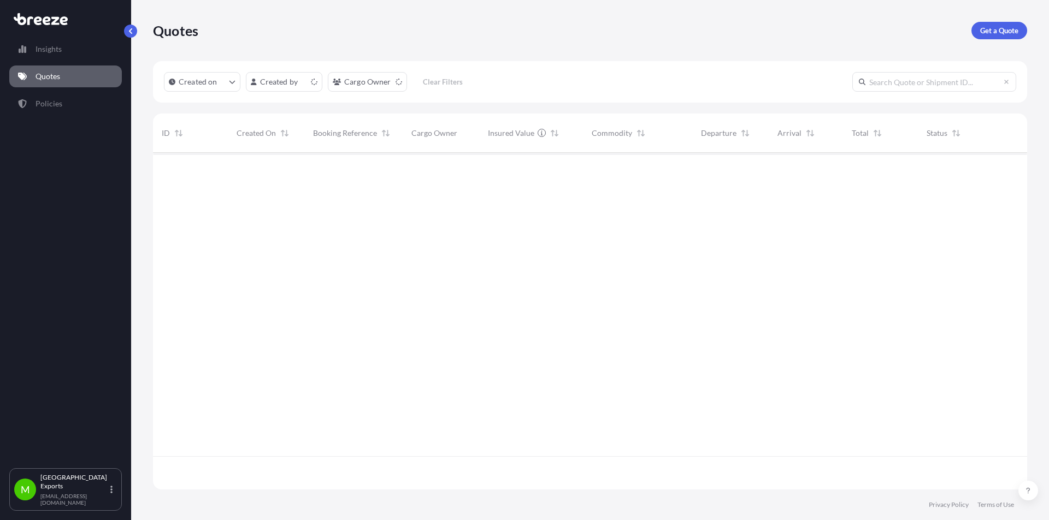
scroll to position [335, 866]
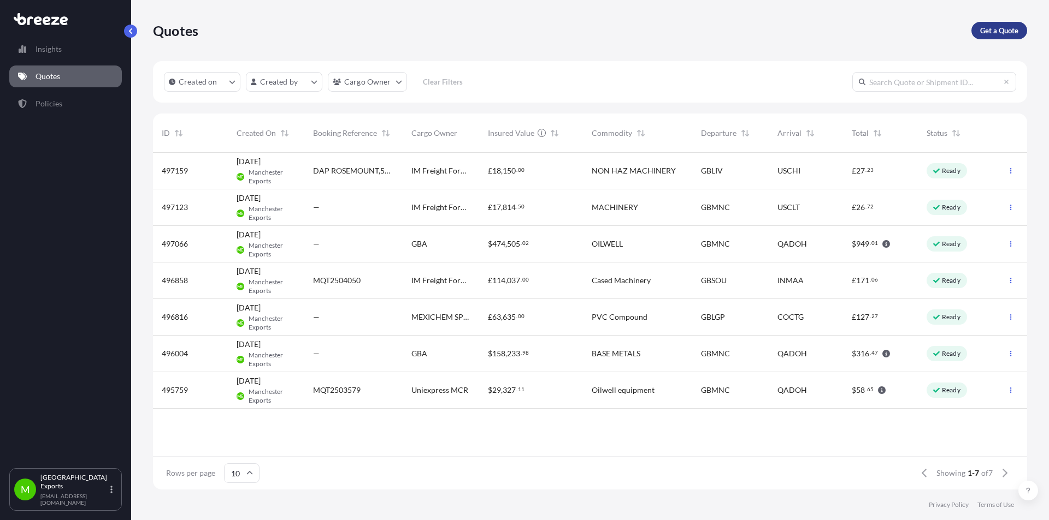
click at [992, 30] on p "Get a Quote" at bounding box center [999, 30] width 38 height 11
select select "Sea"
select select "1"
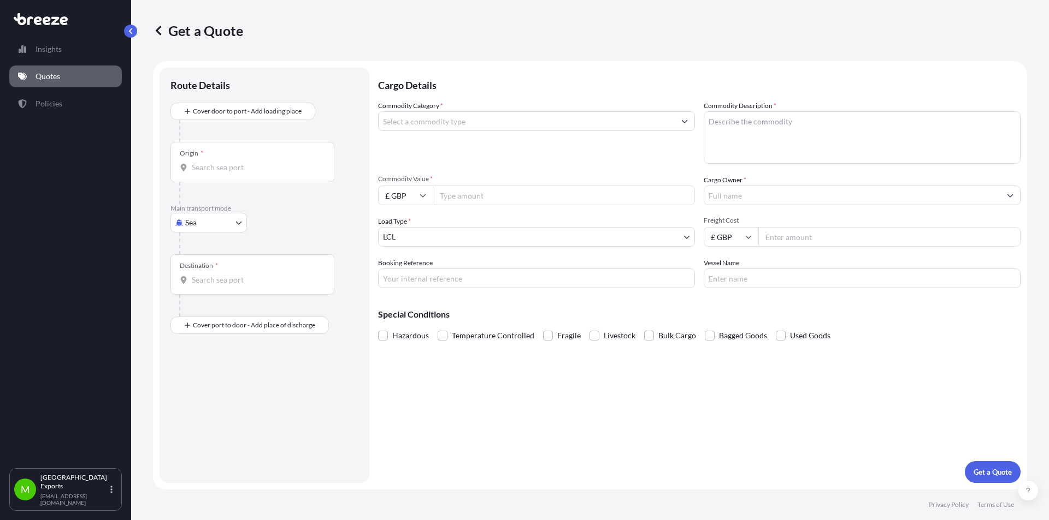
click at [413, 125] on input "Commodity Category *" at bounding box center [526, 121] width 296 height 20
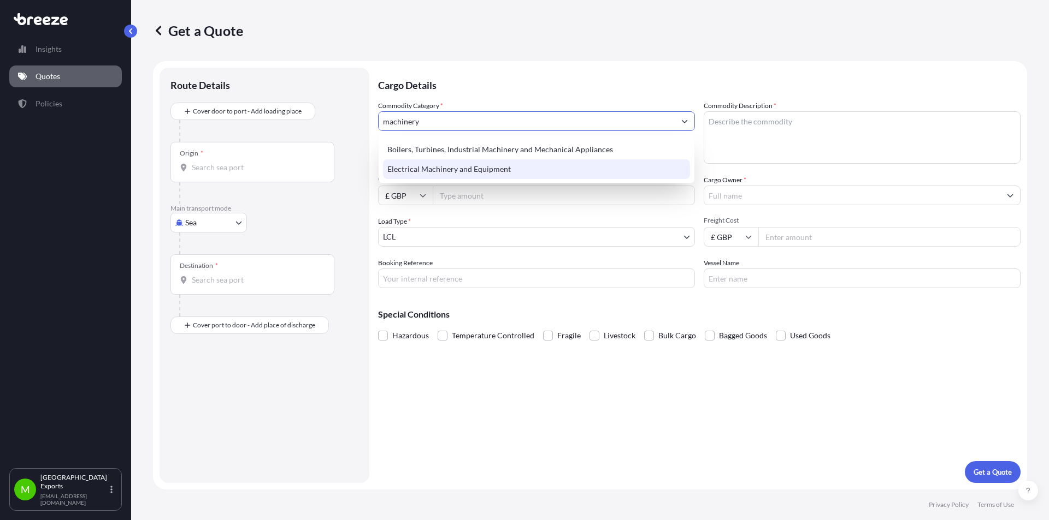
click at [428, 172] on div "Electrical Machinery and Equipment" at bounding box center [536, 169] width 307 height 20
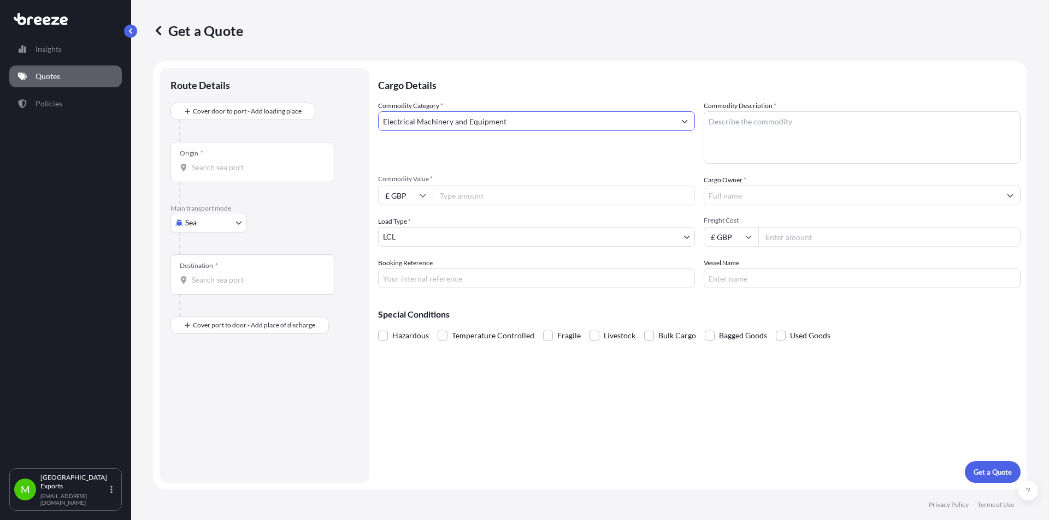
type input "Electrical Machinery and Equipment"
click at [756, 127] on textarea "Commodity Description *" at bounding box center [861, 137] width 317 height 52
type textarea "non haaz"
drag, startPoint x: 756, startPoint y: 119, endPoint x: 679, endPoint y: 110, distance: 77.5
click at [685, 125] on div "Commodity Category * Electrical Machinery and Equipment Commodity Description *…" at bounding box center [699, 194] width 642 height 188
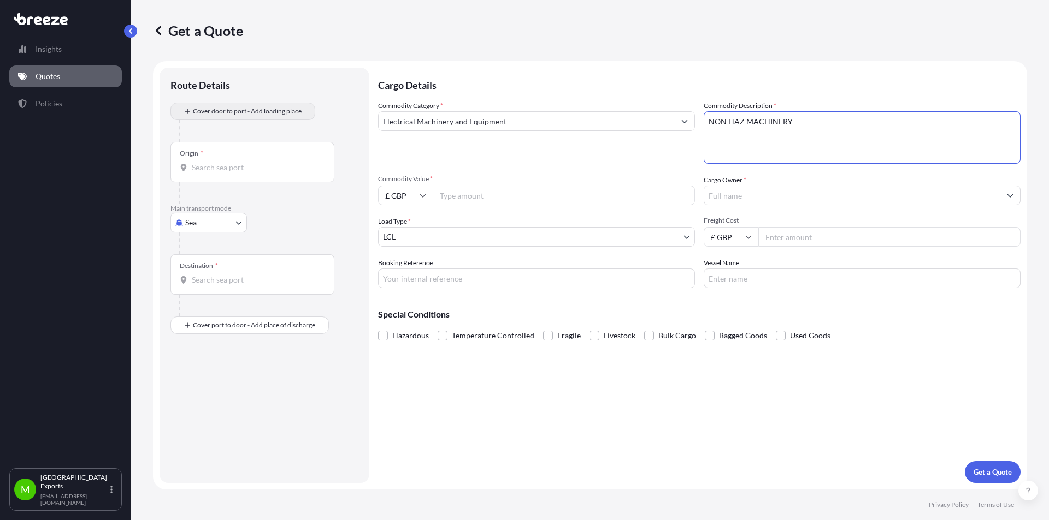
type textarea "NON HAZ MACHINERY"
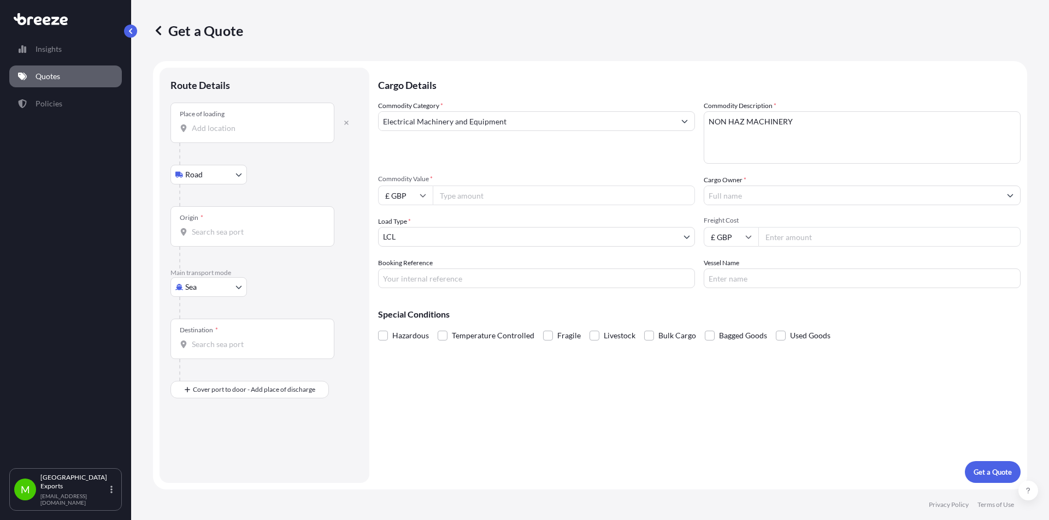
click at [204, 127] on input "Place of loading" at bounding box center [256, 128] width 129 height 11
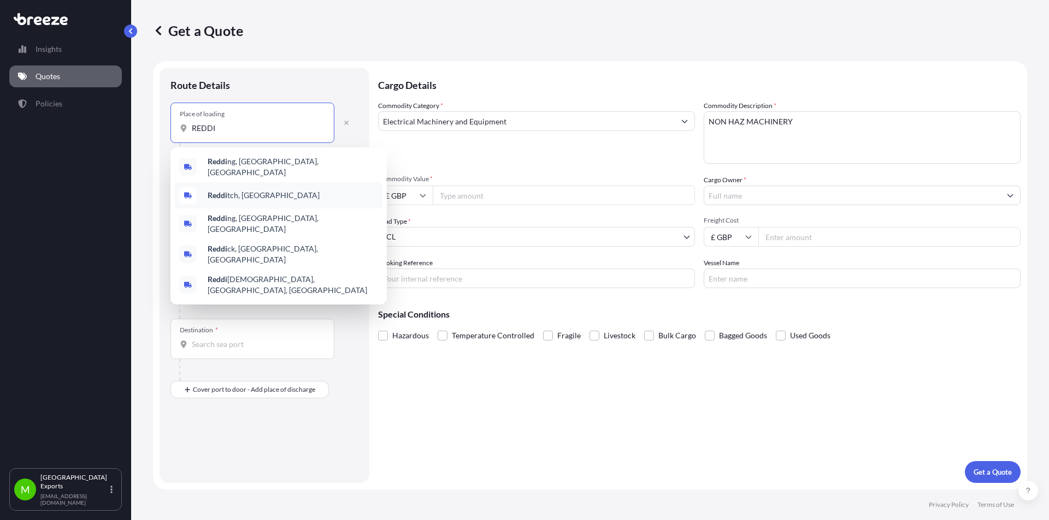
click at [233, 194] on span "Reddi tch, [GEOGRAPHIC_DATA]" at bounding box center [264, 195] width 112 height 11
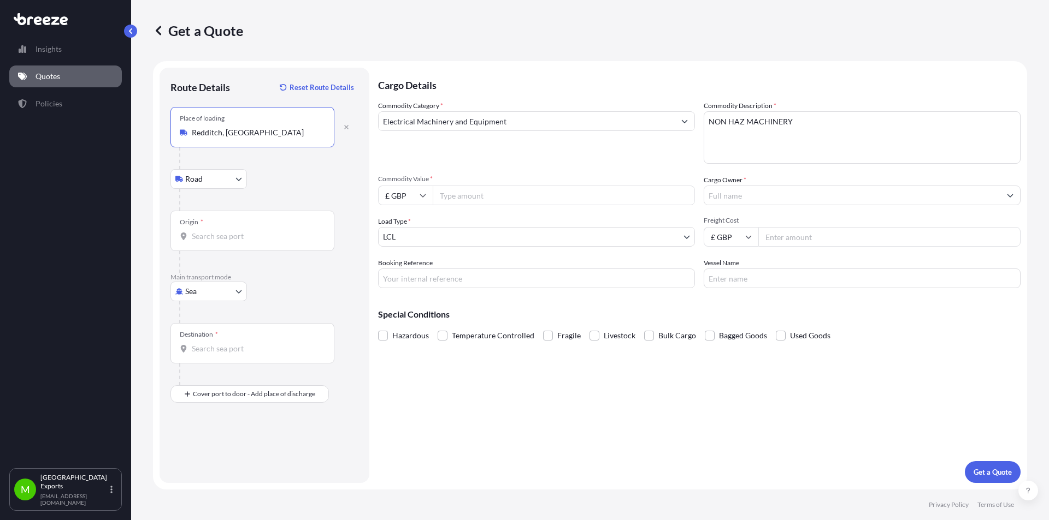
type input "Redditch, [GEOGRAPHIC_DATA]"
click at [209, 238] on input "Origin *" at bounding box center [256, 236] width 129 height 11
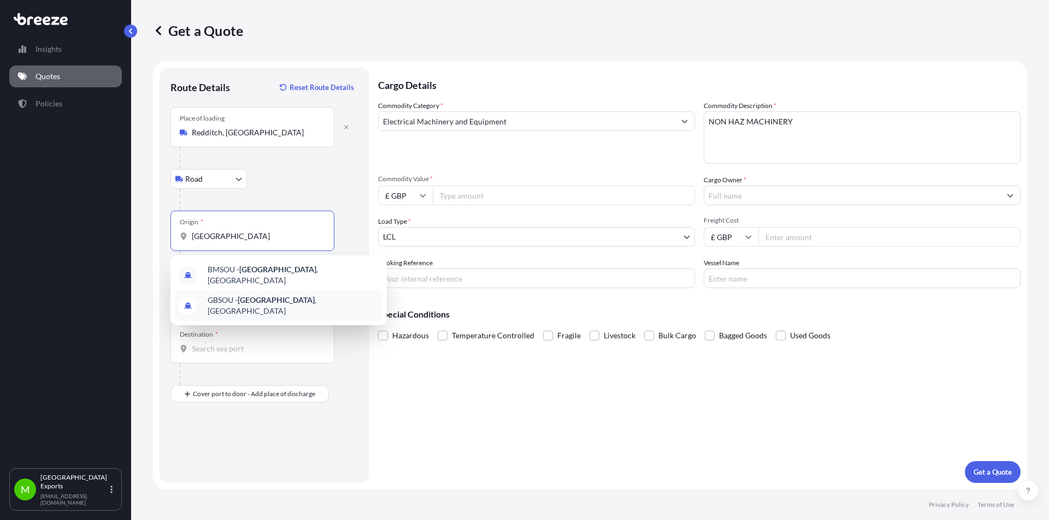
click at [224, 301] on span "GBSOU - [GEOGRAPHIC_DATA] , [GEOGRAPHIC_DATA]" at bounding box center [293, 306] width 170 height 22
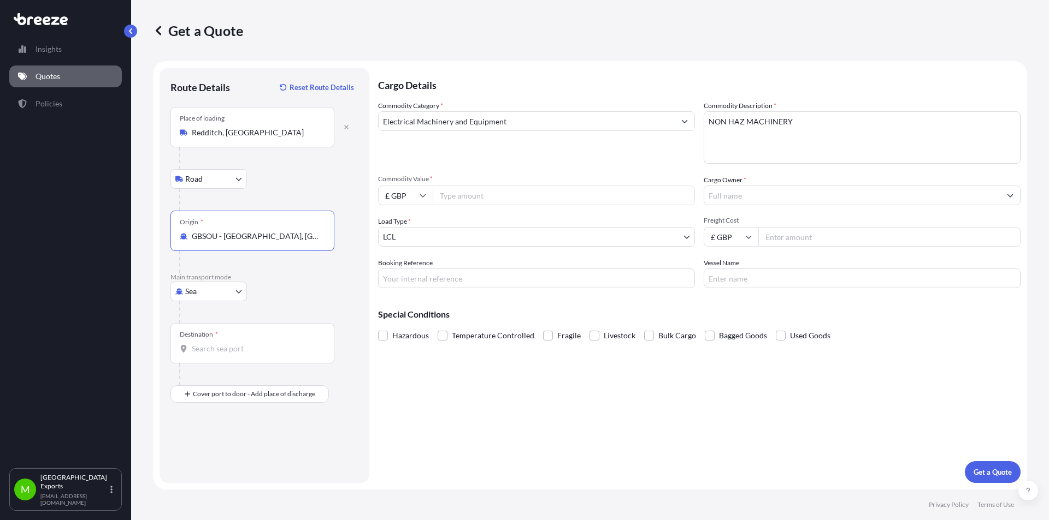
type input "GBSOU - [GEOGRAPHIC_DATA], [GEOGRAPHIC_DATA]"
click at [228, 351] on input "Destination *" at bounding box center [256, 349] width 129 height 11
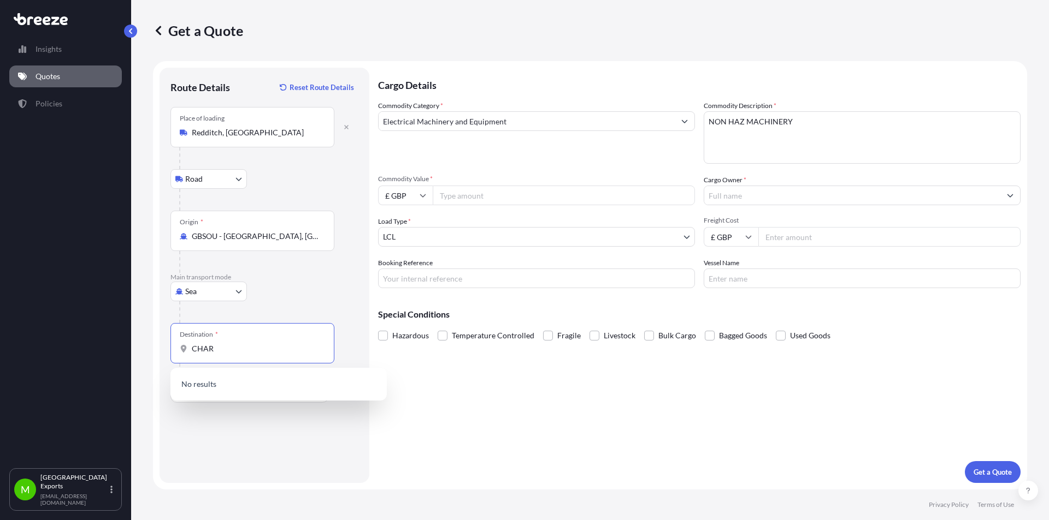
type input "CHARL"
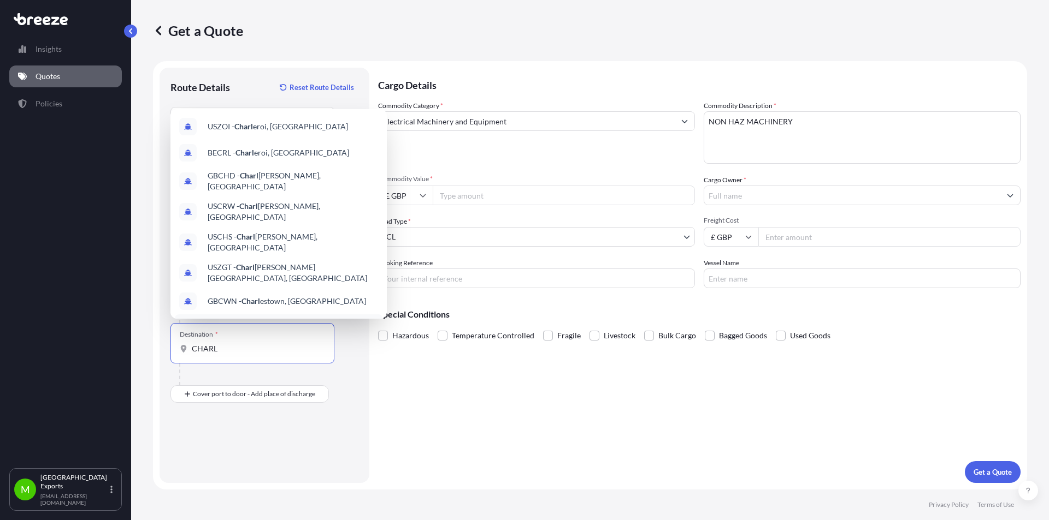
drag, startPoint x: 229, startPoint y: 351, endPoint x: 174, endPoint y: 356, distance: 54.8
click at [174, 356] on div "Destination * CHARL" at bounding box center [252, 343] width 164 height 40
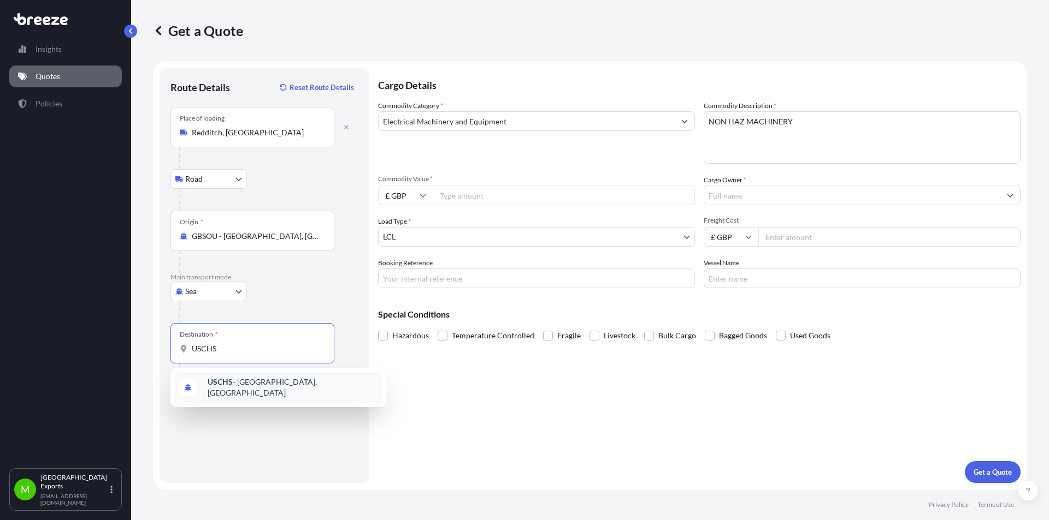
click at [253, 390] on span "USCHS - [GEOGRAPHIC_DATA], [GEOGRAPHIC_DATA]" at bounding box center [293, 388] width 170 height 22
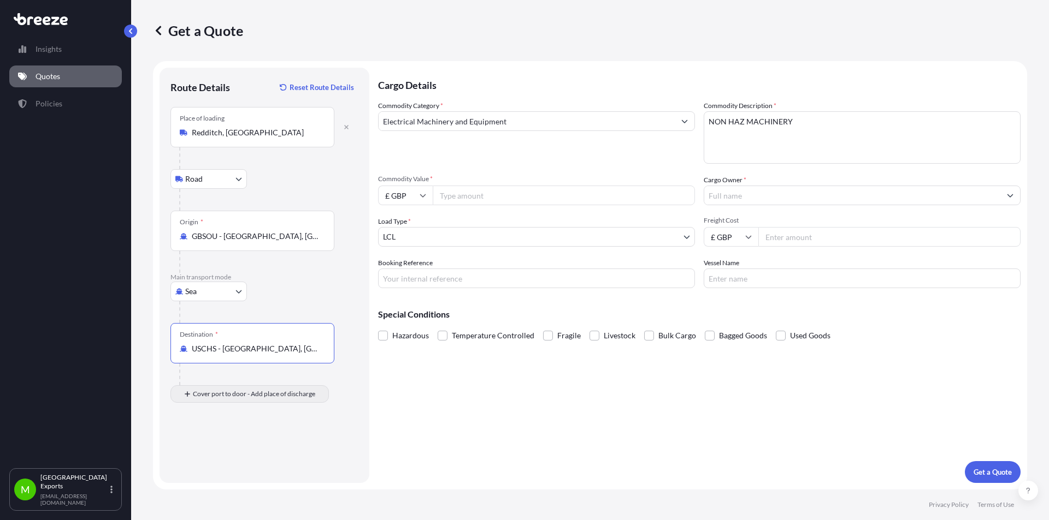
type input "USCHS - [GEOGRAPHIC_DATA], [GEOGRAPHIC_DATA]"
click at [239, 457] on input "Place of Discharge" at bounding box center [256, 452] width 129 height 11
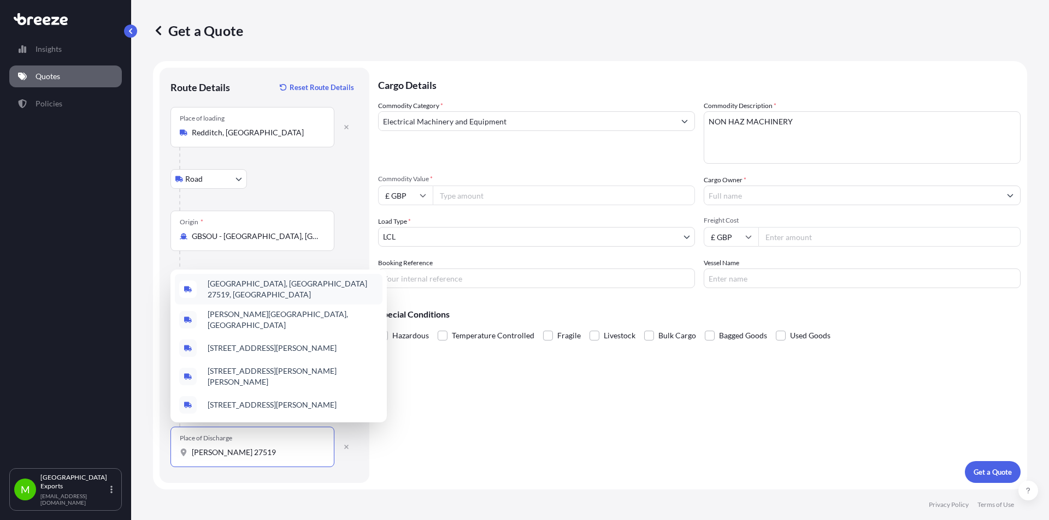
click at [245, 300] on span "[GEOGRAPHIC_DATA], [GEOGRAPHIC_DATA] 27519, [GEOGRAPHIC_DATA]" at bounding box center [293, 290] width 170 height 22
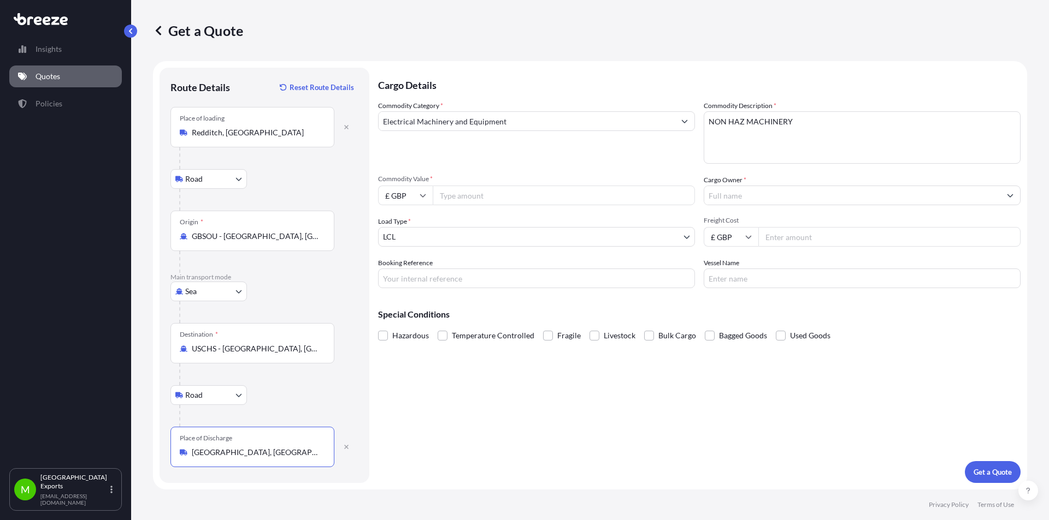
type input "[GEOGRAPHIC_DATA], [GEOGRAPHIC_DATA] 27519, [GEOGRAPHIC_DATA]"
click at [486, 203] on input "Commodity Value *" at bounding box center [564, 196] width 262 height 20
type input "16500"
click at [734, 197] on input "Cargo Owner *" at bounding box center [852, 196] width 296 height 20
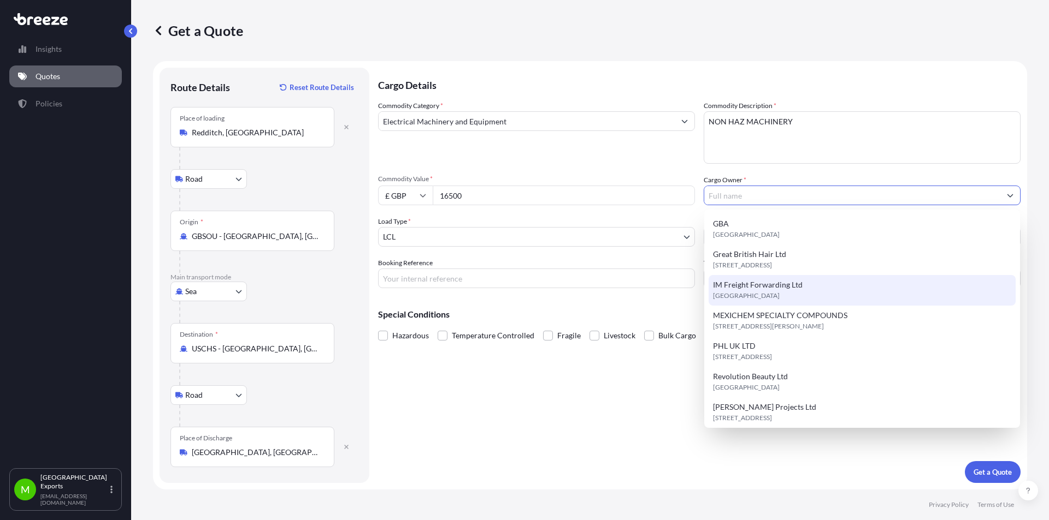
click at [747, 291] on span "[GEOGRAPHIC_DATA]" at bounding box center [746, 296] width 67 height 11
type input "IM Freight Forwarding Ltd"
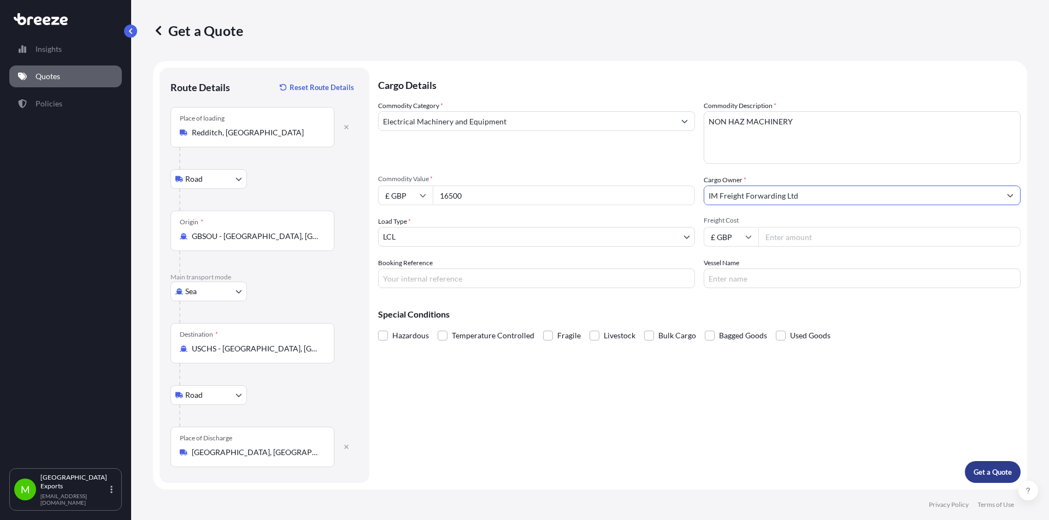
click at [988, 471] on p "Get a Quote" at bounding box center [992, 472] width 38 height 11
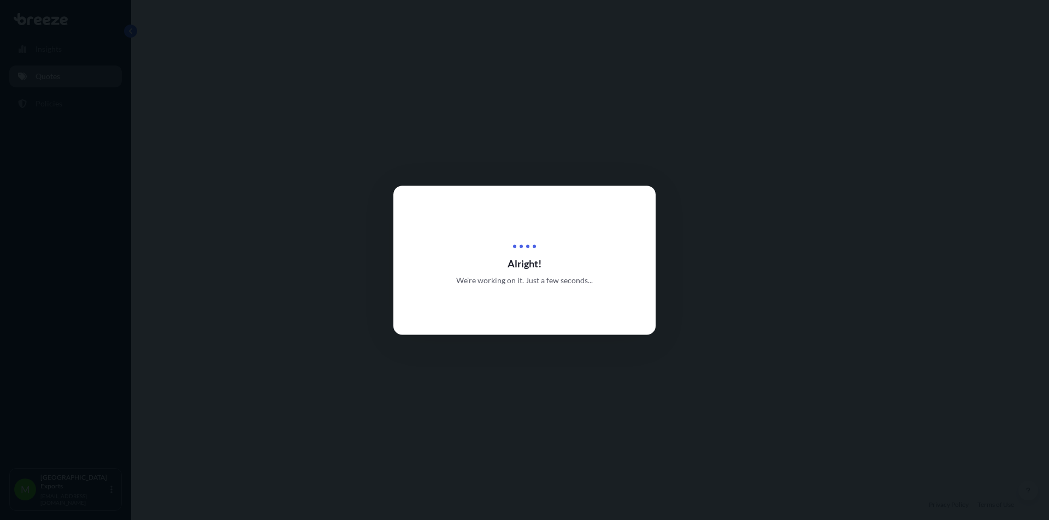
select select "Road"
select select "Sea"
select select "Road"
select select "1"
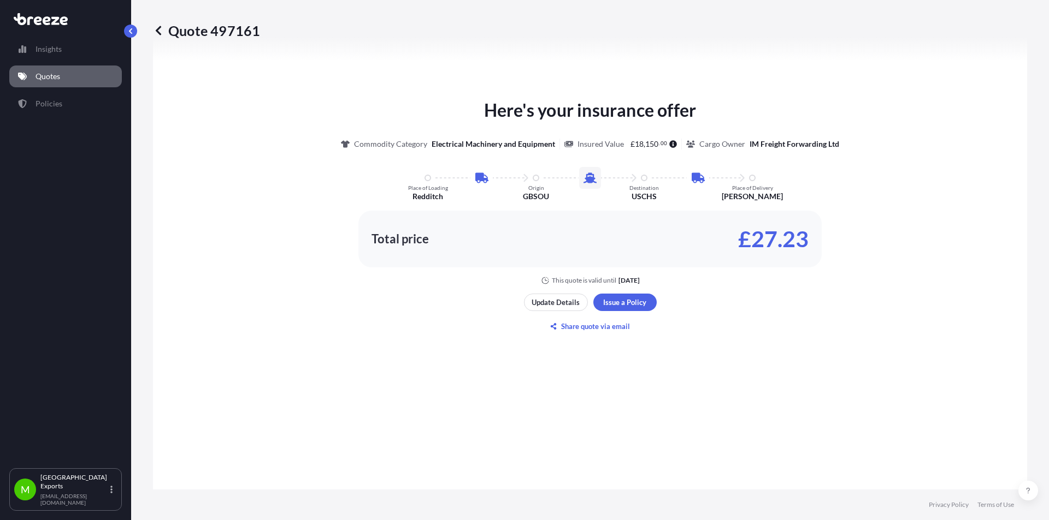
scroll to position [655, 0]
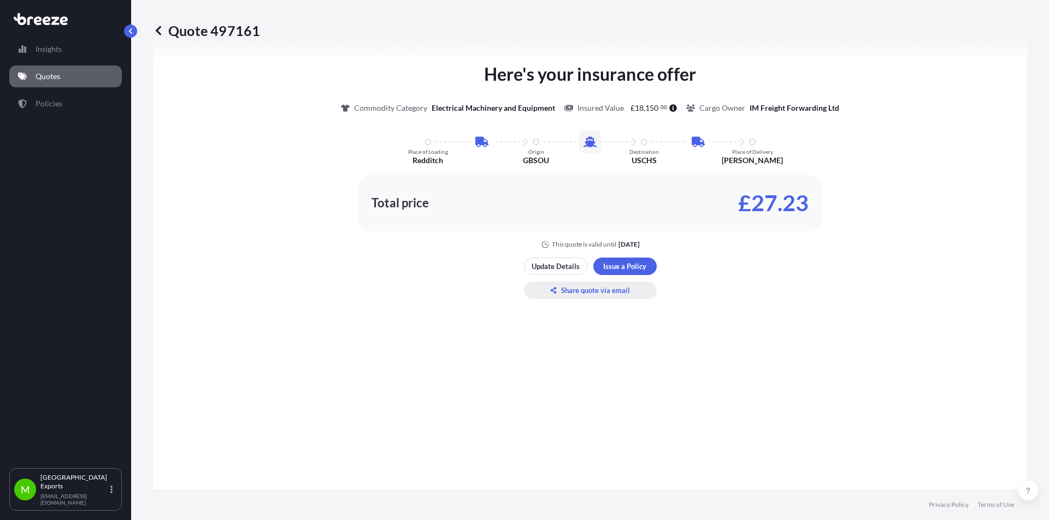
click at [591, 292] on p "Share quote via email" at bounding box center [595, 290] width 69 height 11
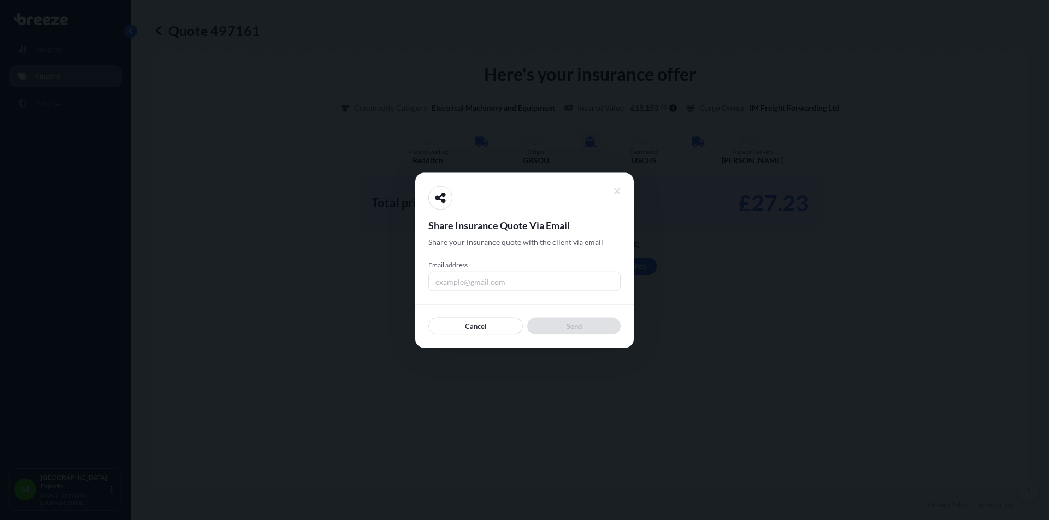
click at [460, 281] on input "Email address" at bounding box center [524, 281] width 192 height 20
type input "[EMAIL_ADDRESS][DOMAIN_NAME]"
